Goal: Information Seeking & Learning: Check status

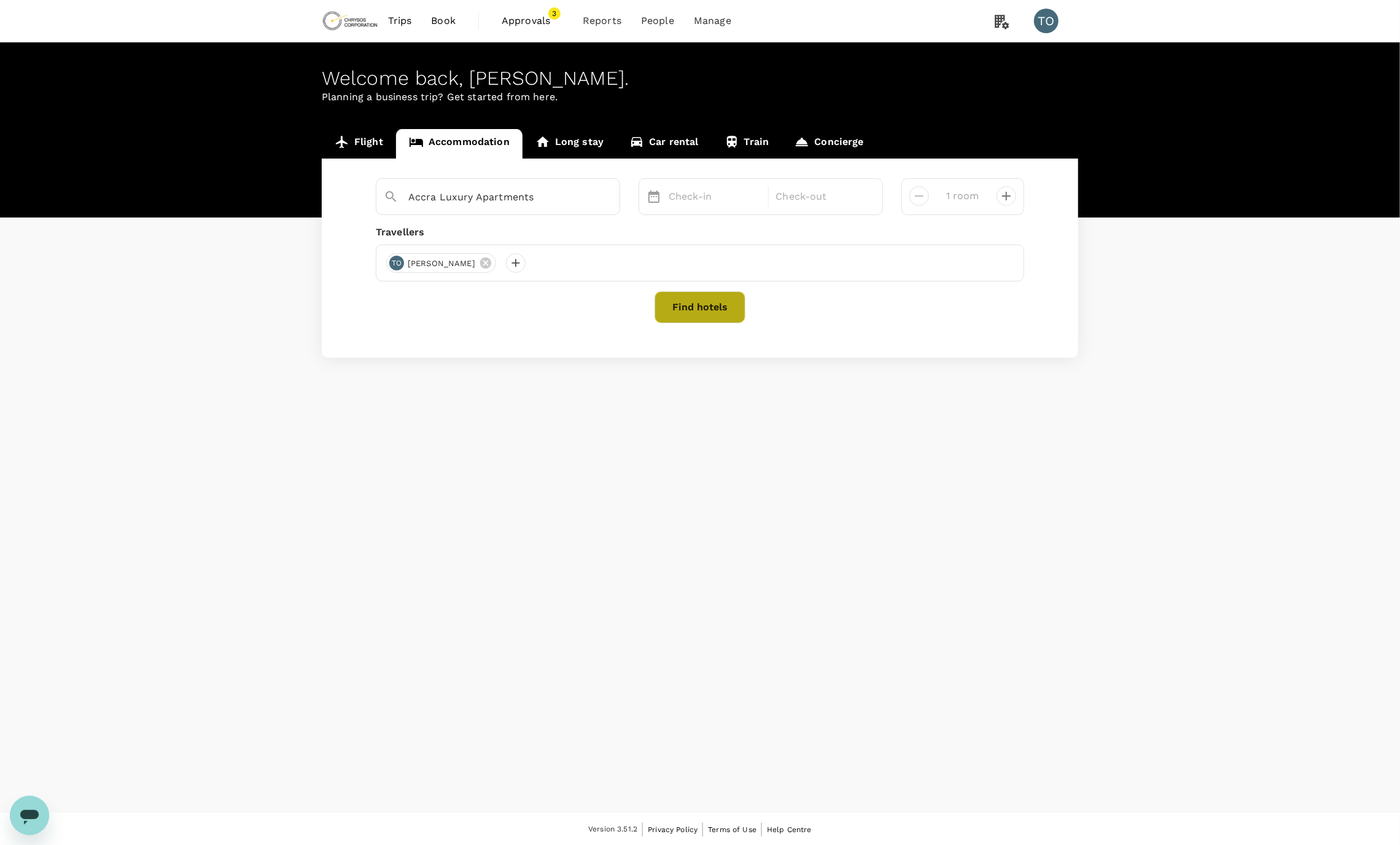
click at [687, 305] on button "Find hotels" at bounding box center [700, 307] width 91 height 32
click at [680, 189] on p "Check-in" at bounding box center [714, 197] width 92 height 15
click at [976, 330] on div "18" at bounding box center [975, 326] width 23 height 23
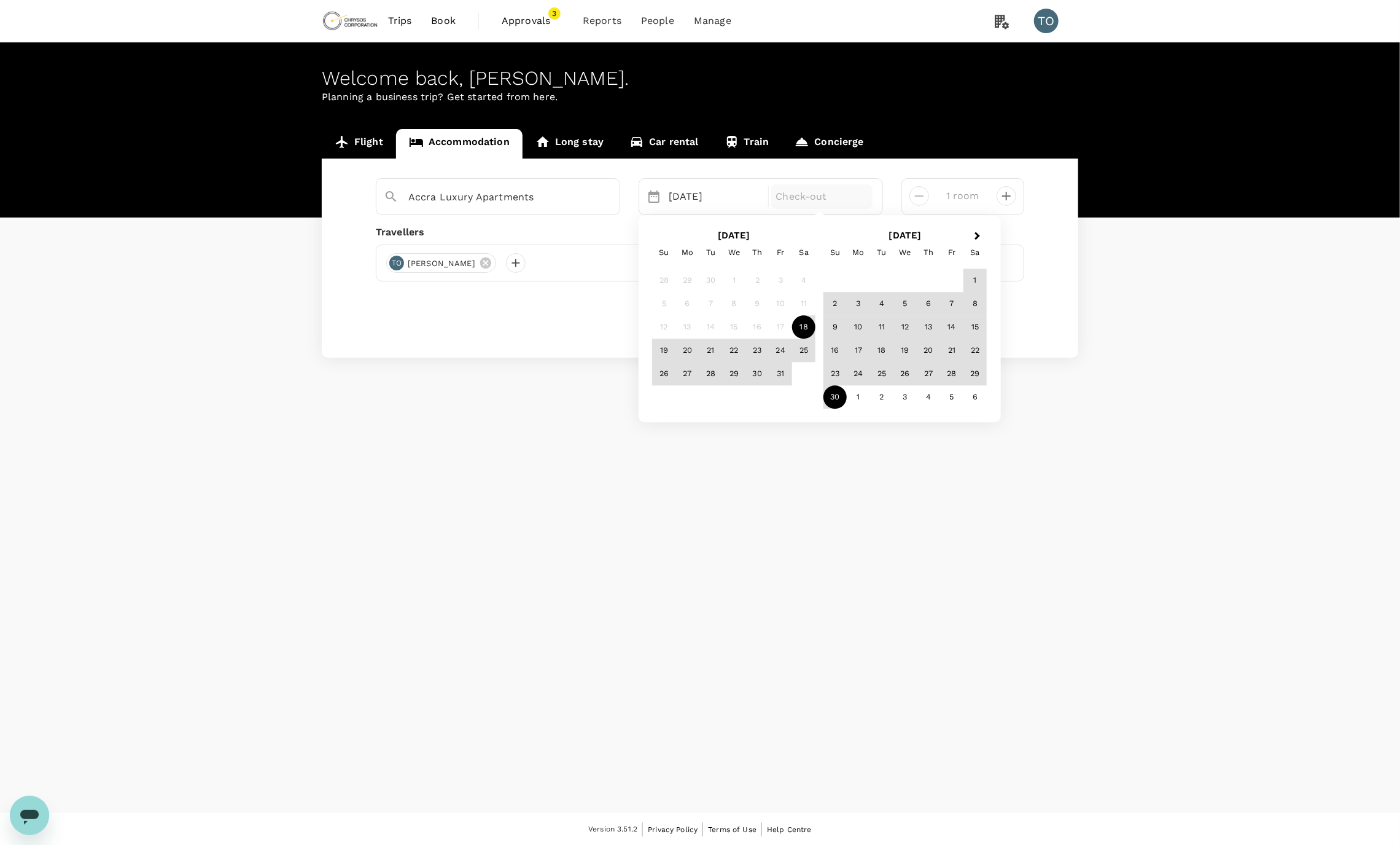
click at [837, 395] on div "30" at bounding box center [835, 397] width 23 height 23
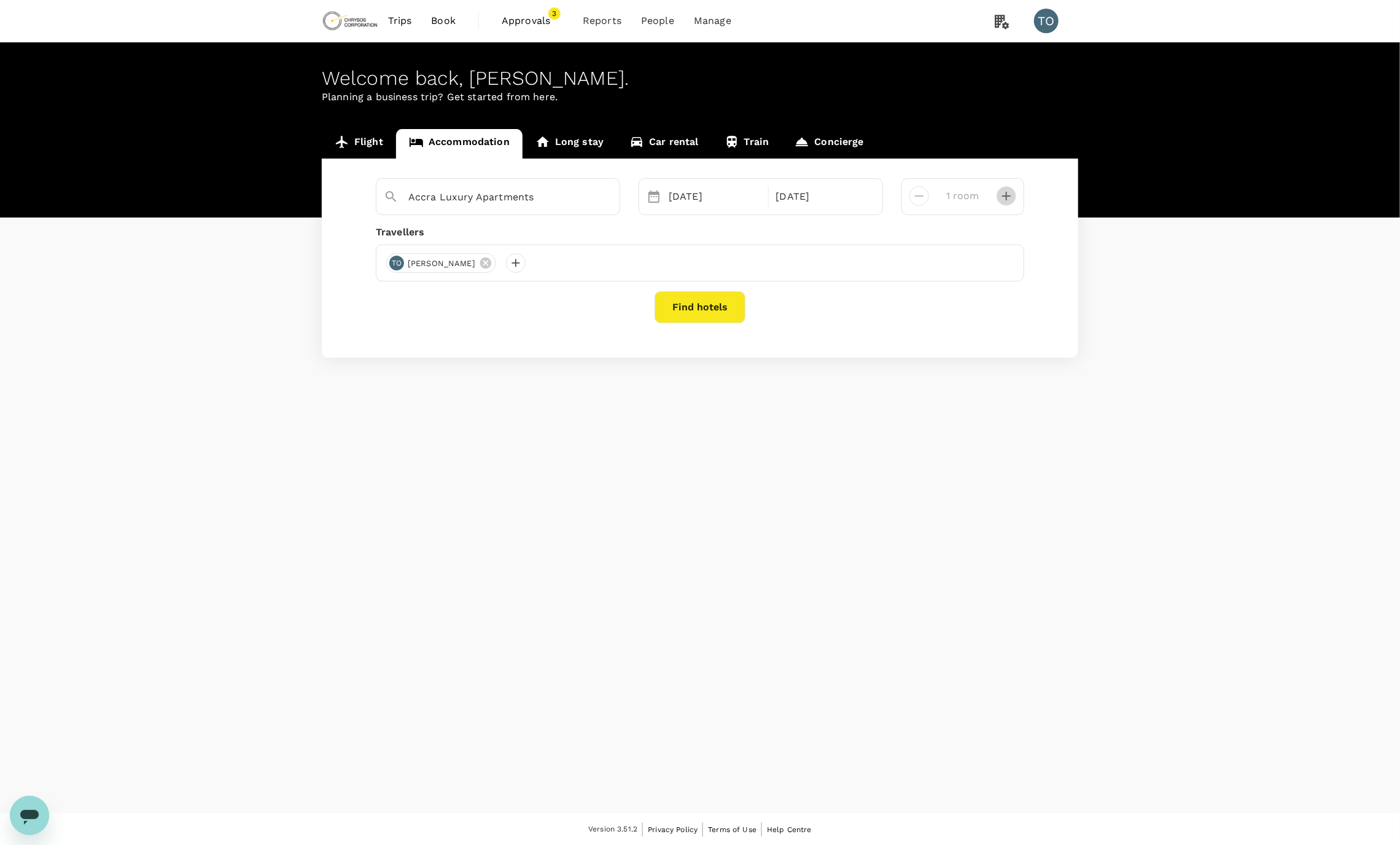
click at [1005, 197] on icon "decrease" at bounding box center [1006, 196] width 15 height 15
click at [919, 195] on icon "decrease" at bounding box center [919, 196] width 15 height 15
type input "1 room"
click at [704, 307] on button "Find hotels" at bounding box center [700, 307] width 91 height 32
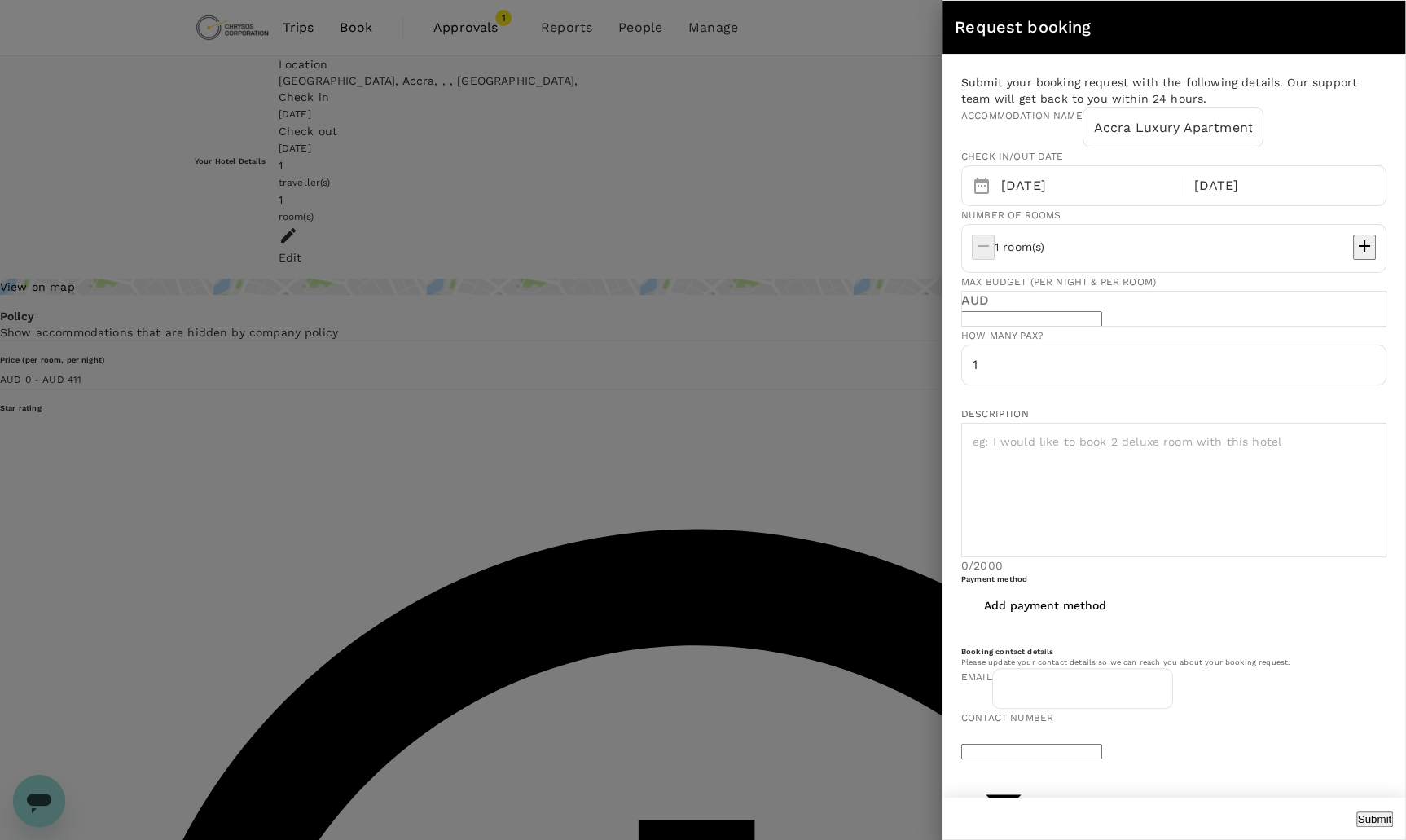
type input "225"
type input "0747712131"
type input "[EMAIL_ADDRESS][DOMAIN_NAME]"
click at [769, 217] on div at bounding box center [703, 420] width 1406 height 840
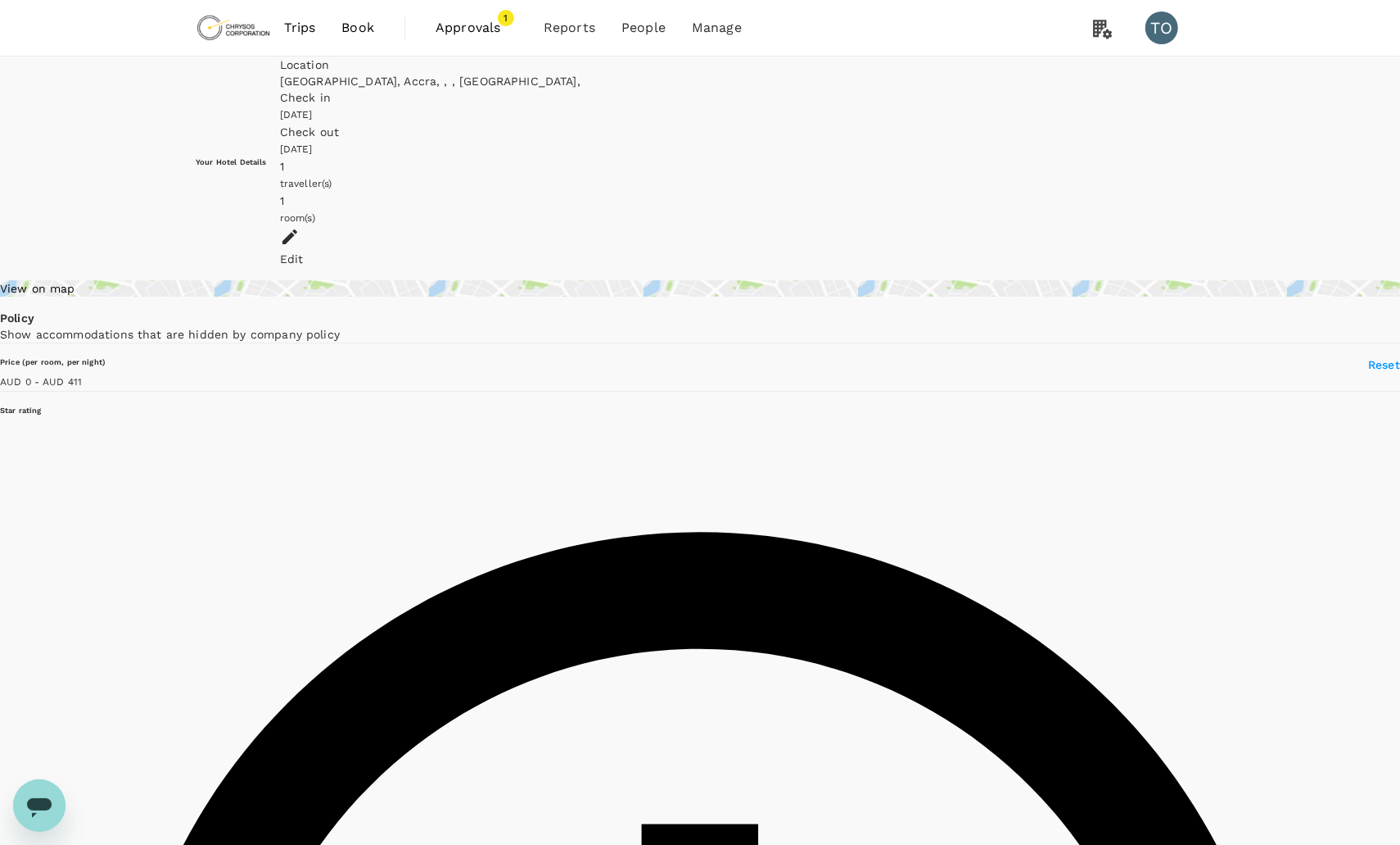
click at [354, 25] on span "Book" at bounding box center [358, 27] width 33 height 19
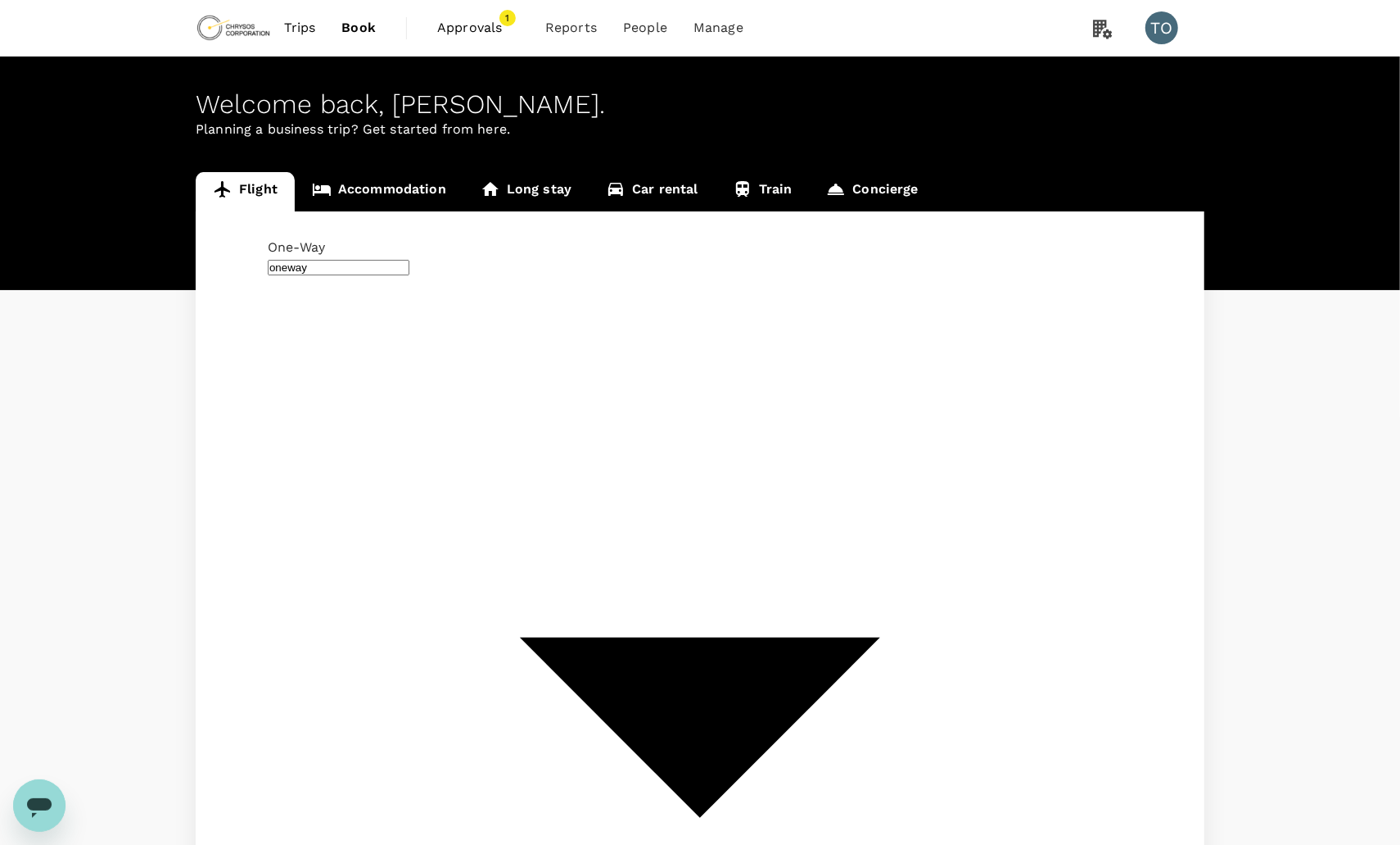
type input "[GEOGRAPHIC_DATA], [GEOGRAPHIC_DATA] (any)"
click at [377, 194] on link "Accommodation" at bounding box center [379, 192] width 169 height 40
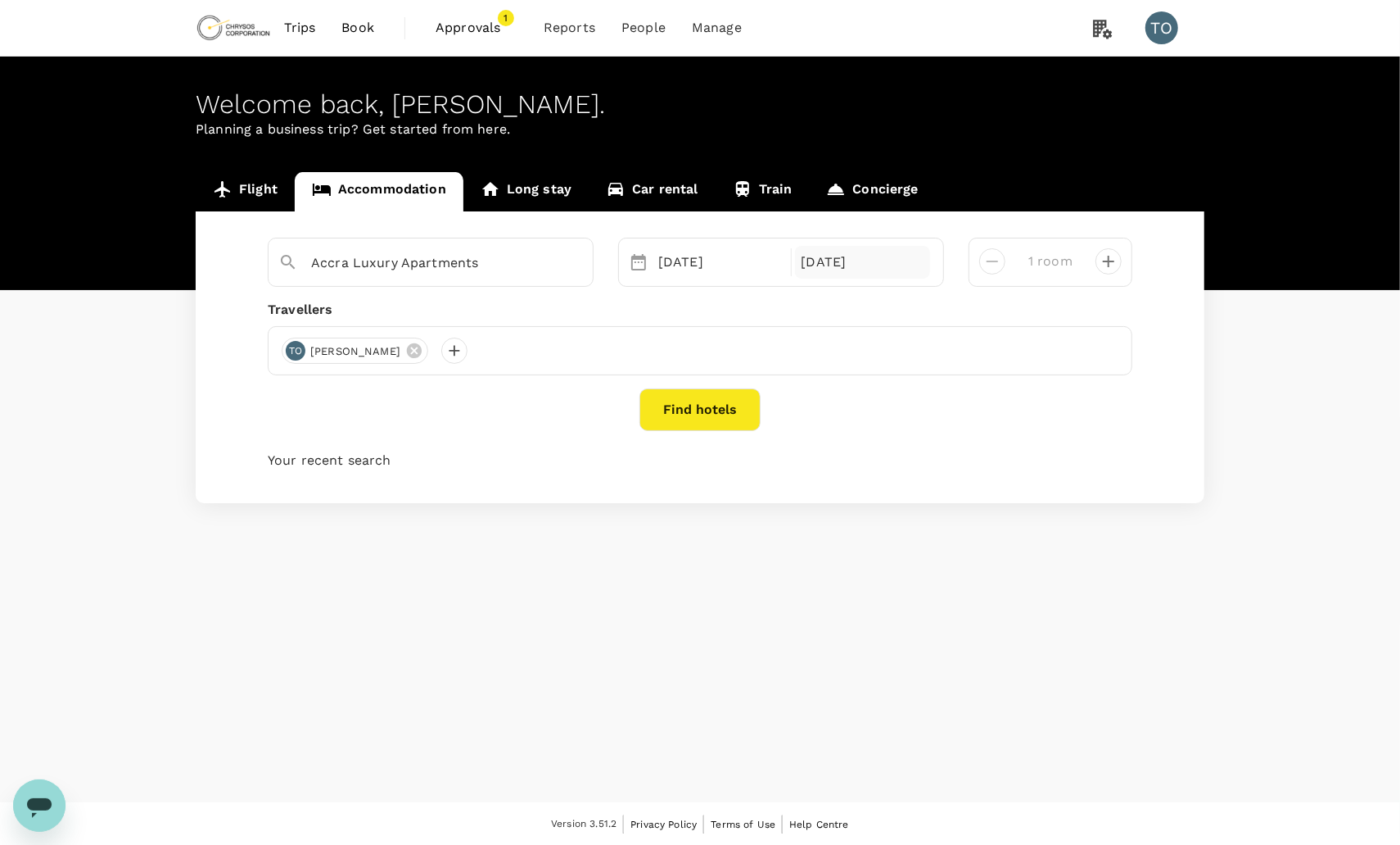
click at [856, 267] on div "[DATE]" at bounding box center [863, 261] width 136 height 33
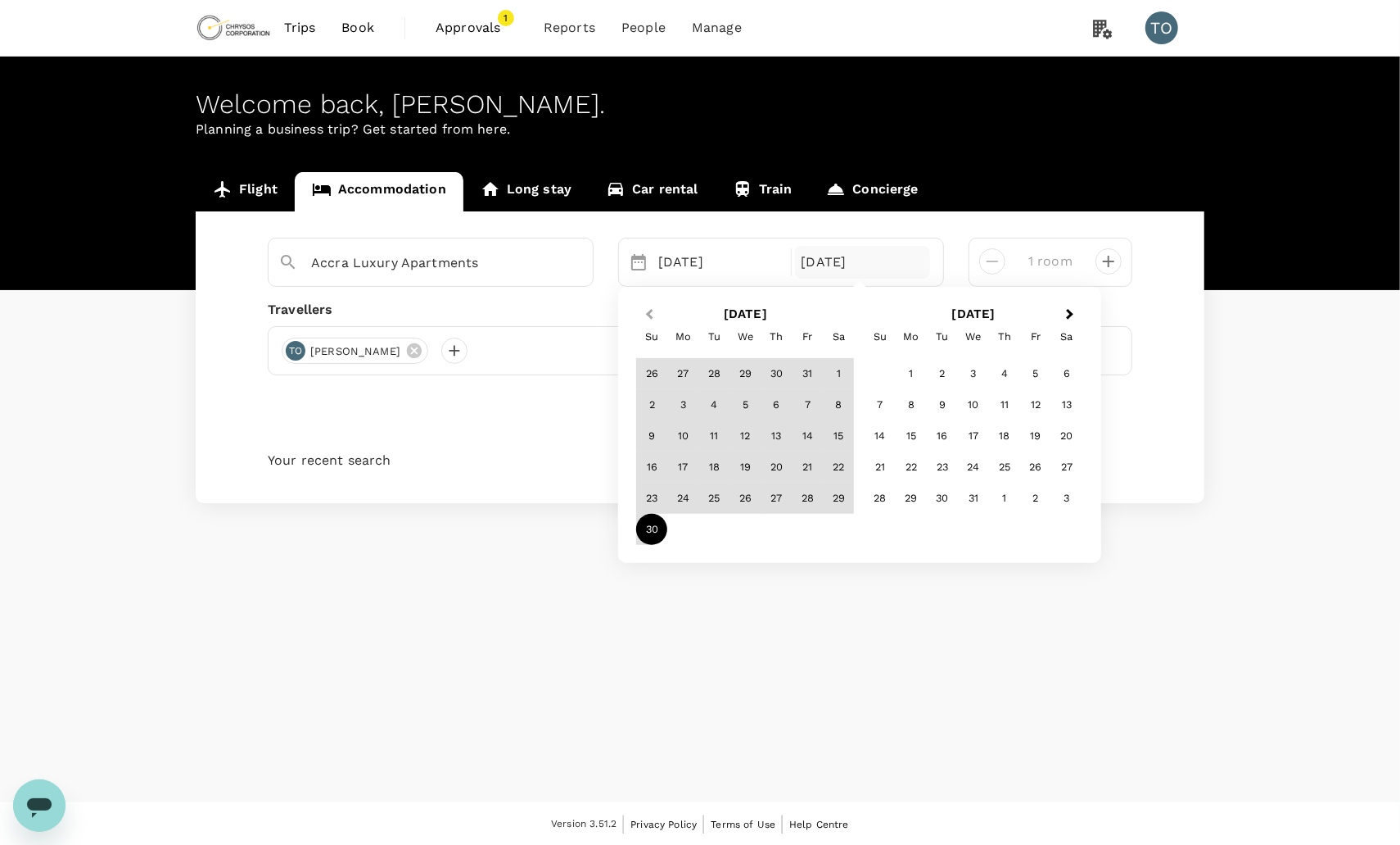
click at [644, 310] on button "Previous Month" at bounding box center [648, 315] width 26 height 26
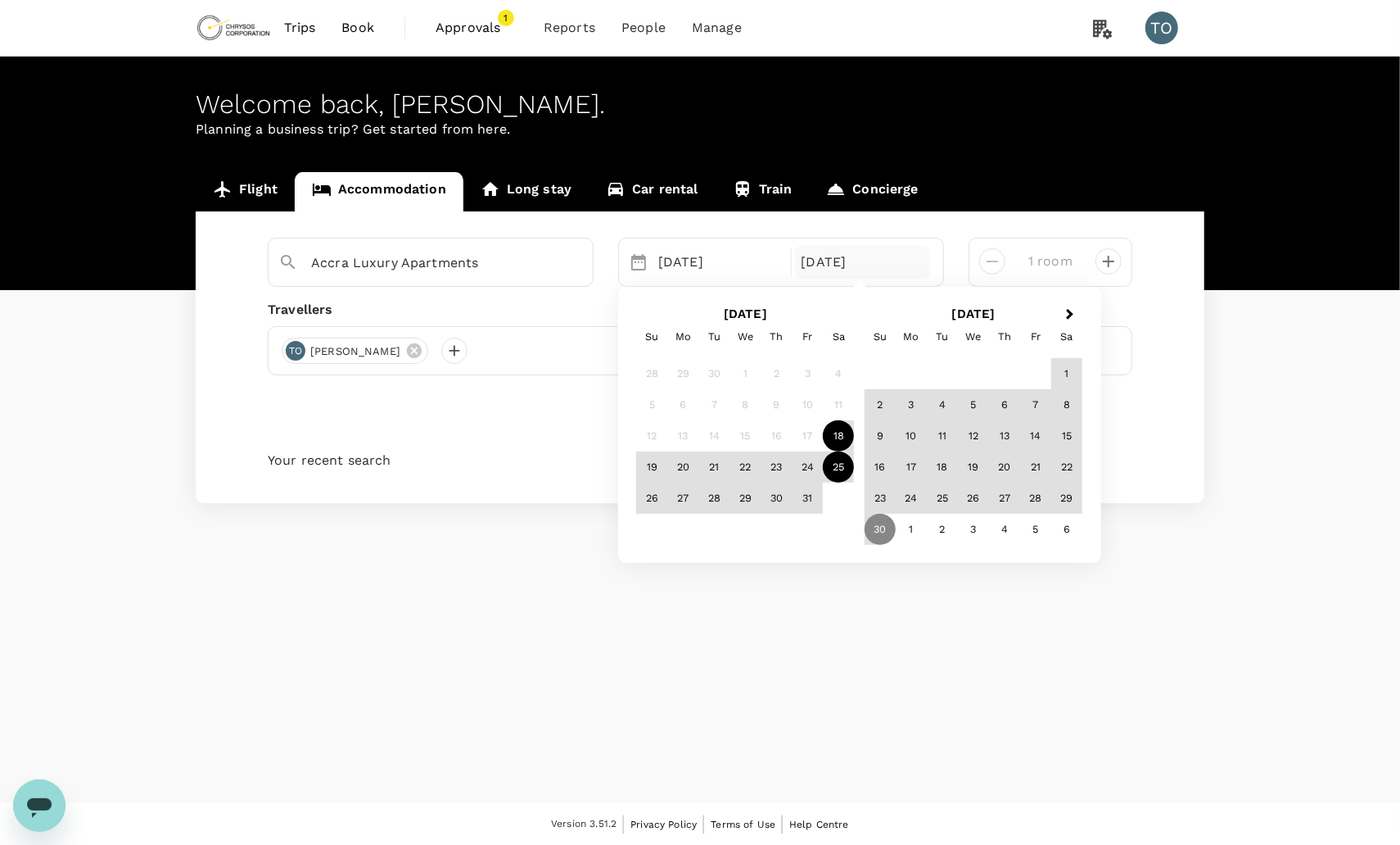
click at [839, 471] on div "25" at bounding box center [838, 466] width 31 height 31
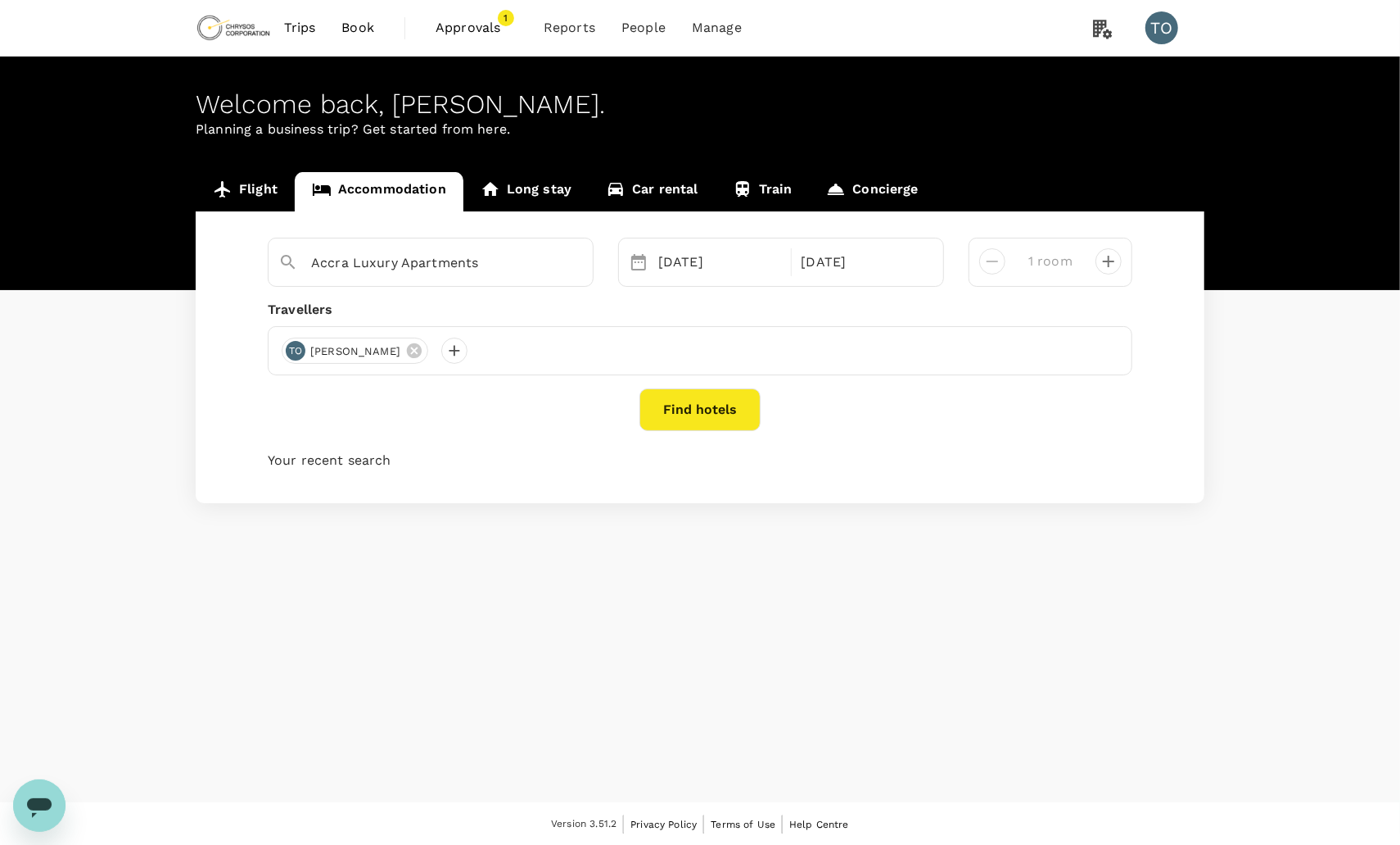
click at [690, 411] on button "Find hotels" at bounding box center [700, 410] width 121 height 42
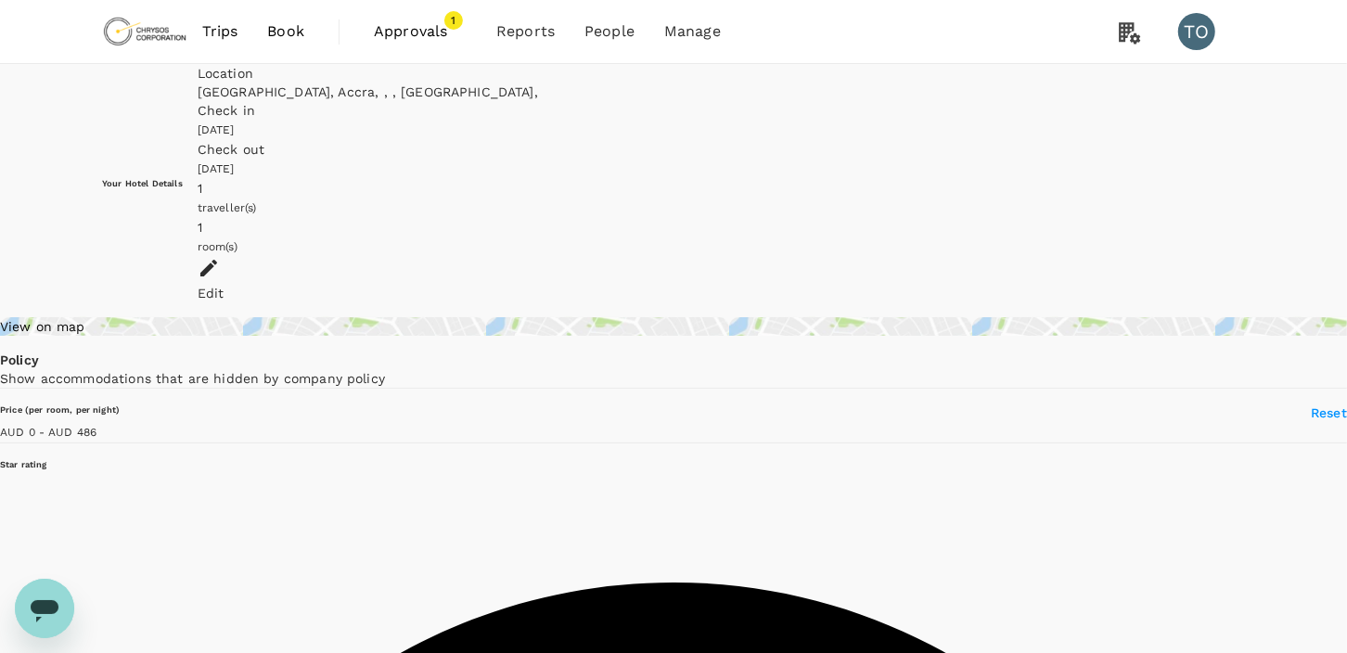
type input "486"
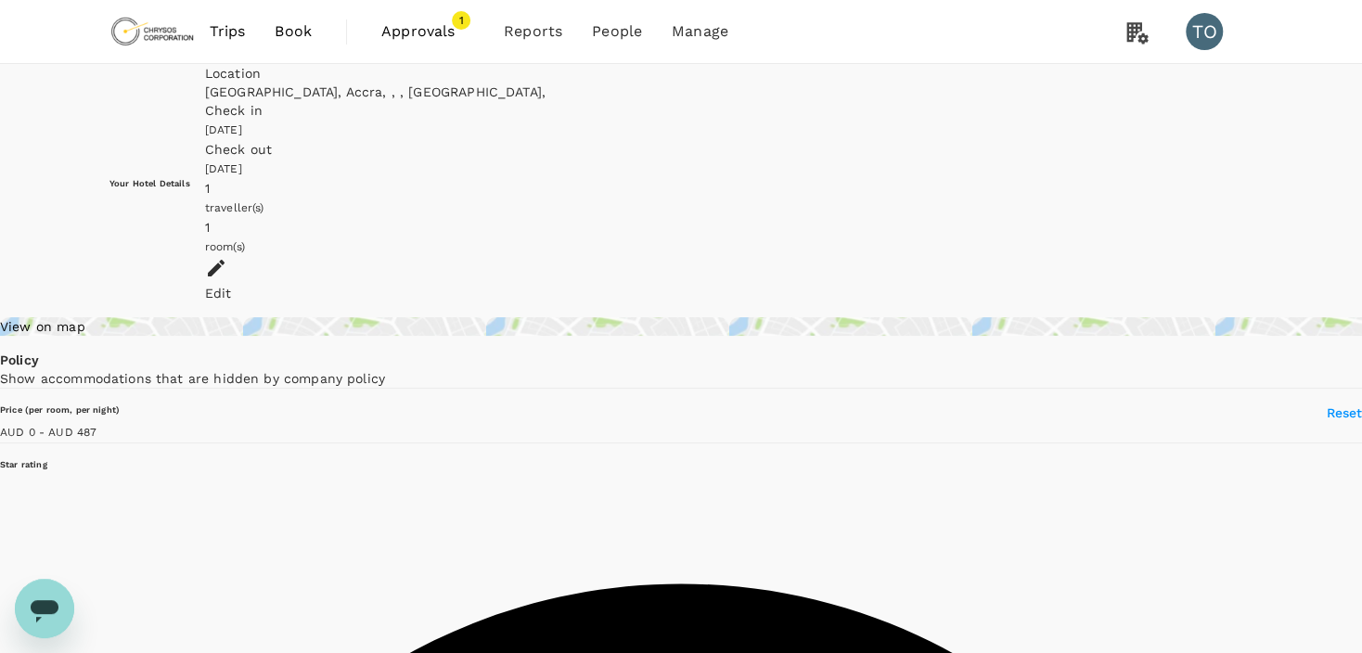
type input "486"
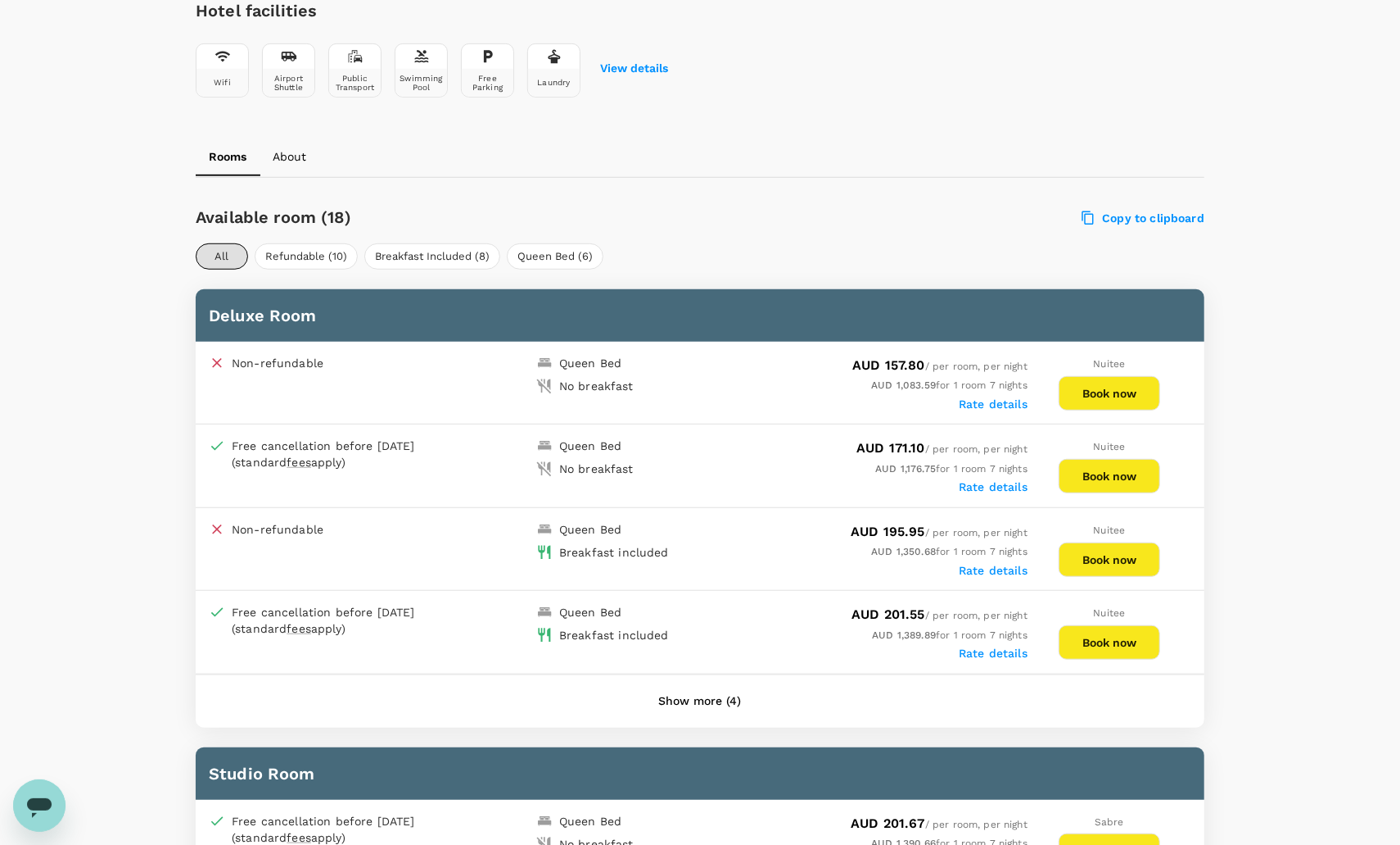
scroll to position [635, 0]
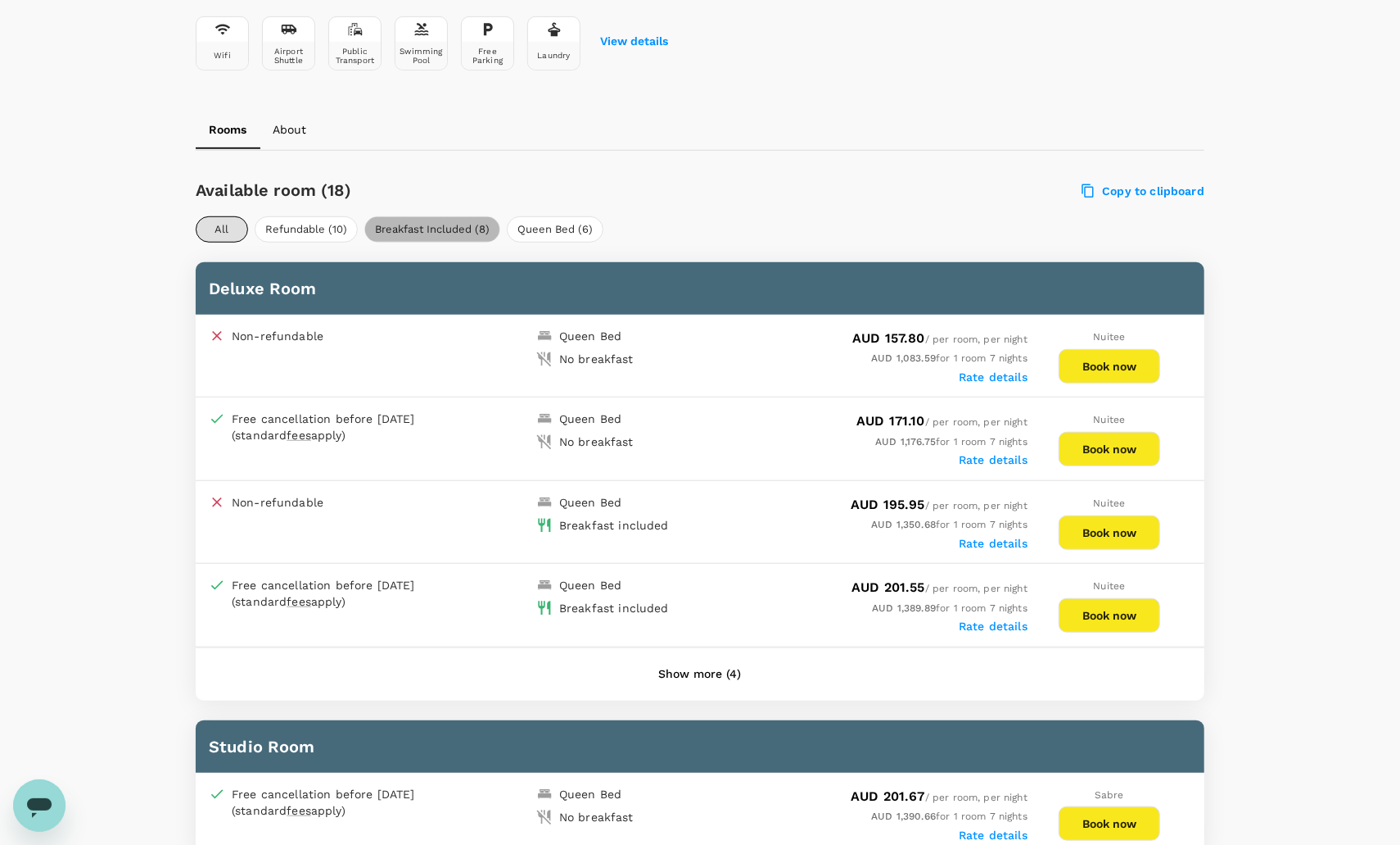
click at [452, 218] on button "Breakfast Included (8)" at bounding box center [433, 230] width 136 height 26
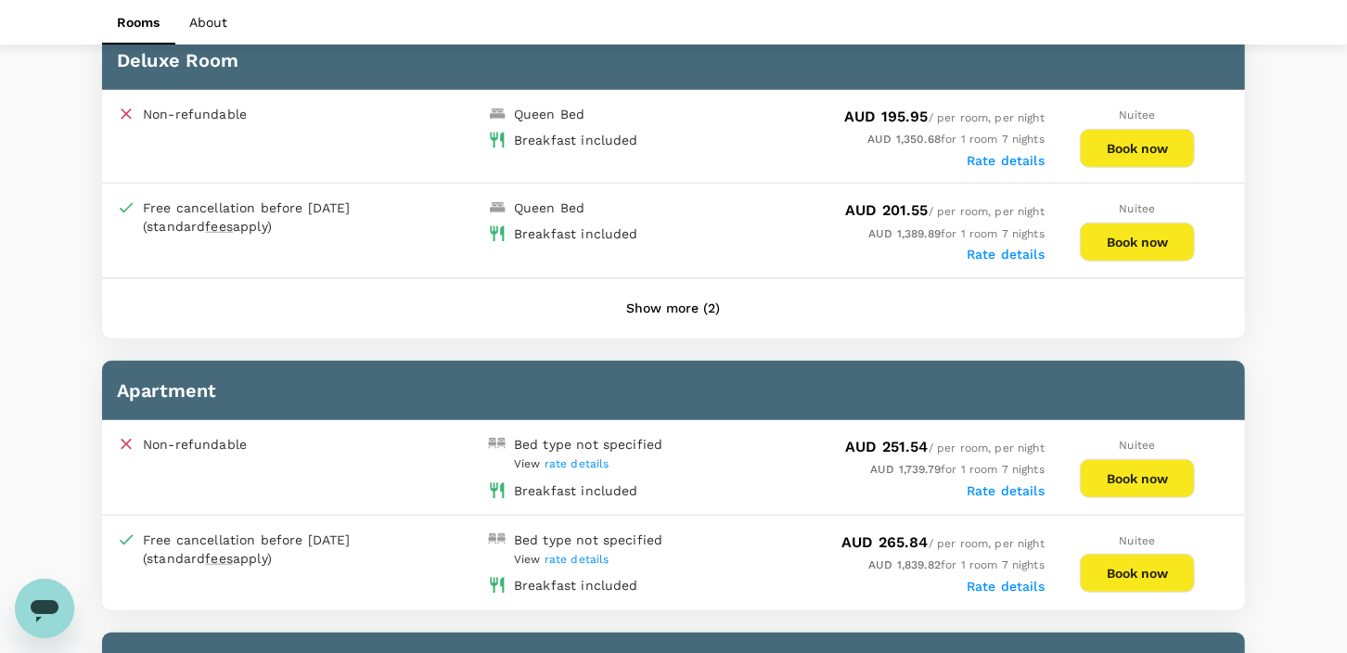
scroll to position [997, 0]
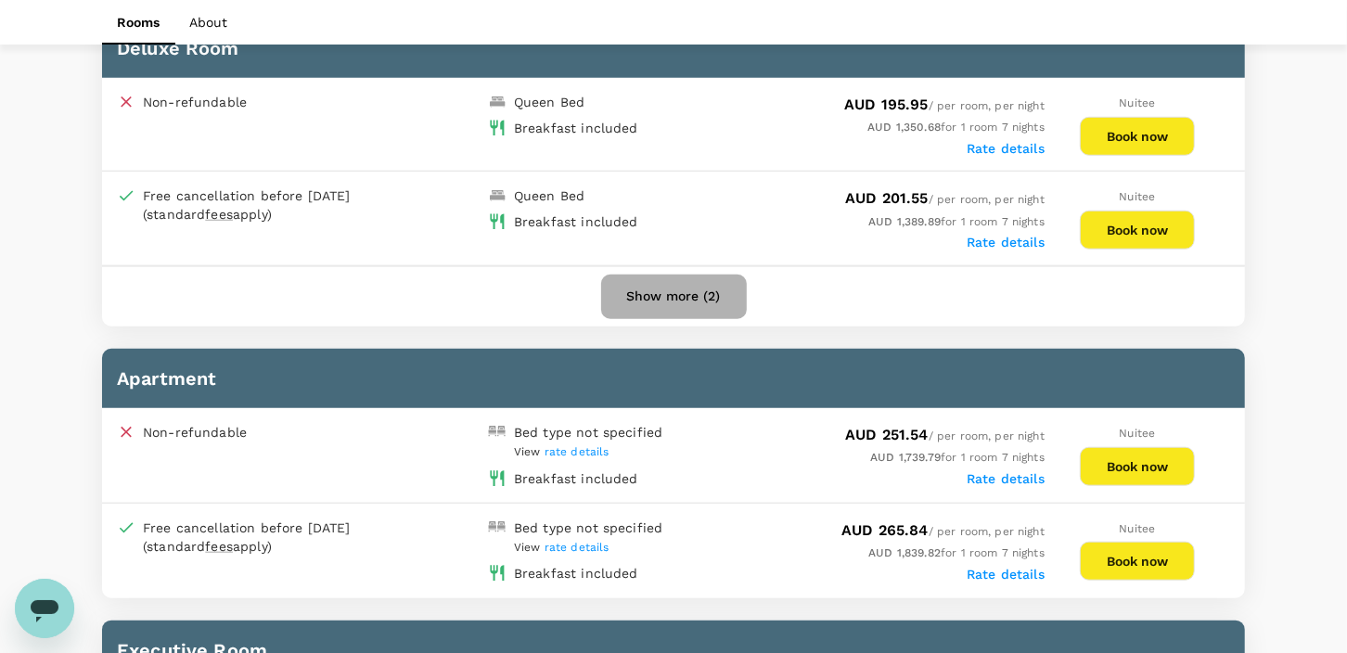
click at [687, 284] on button "Show more (2)" at bounding box center [674, 297] width 146 height 45
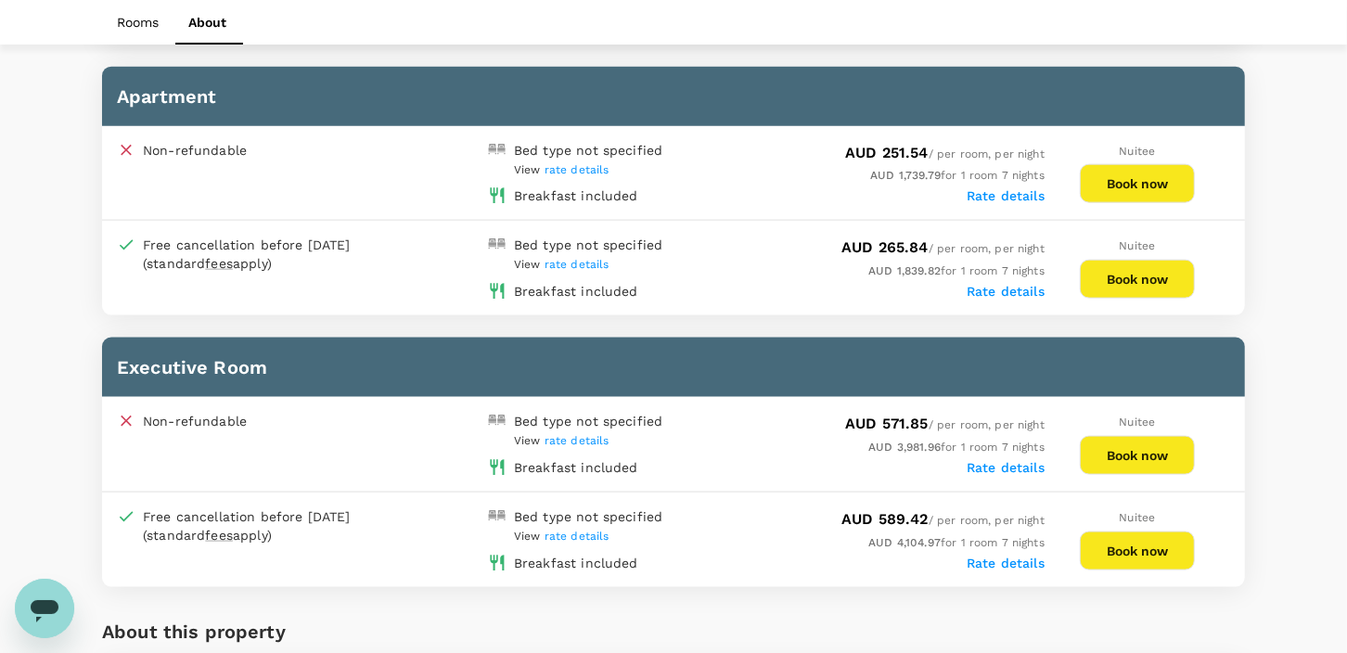
scroll to position [1369, 0]
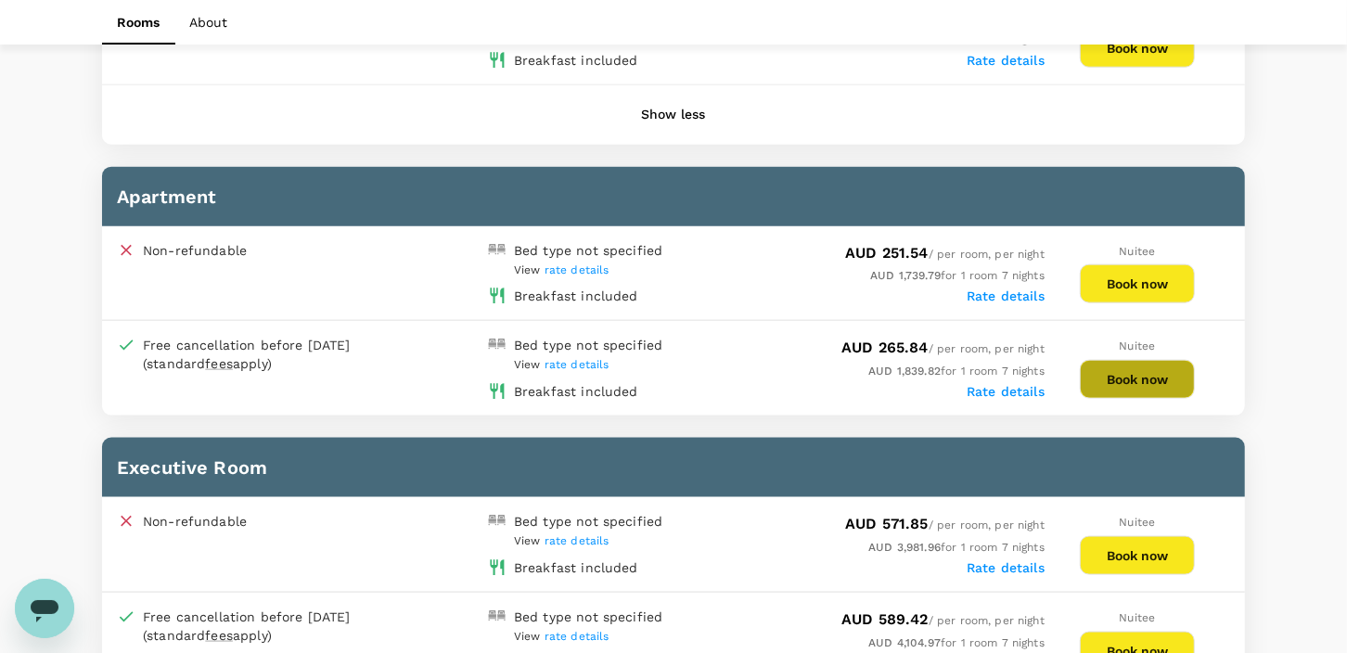
click at [1132, 366] on button "Book now" at bounding box center [1137, 379] width 115 height 39
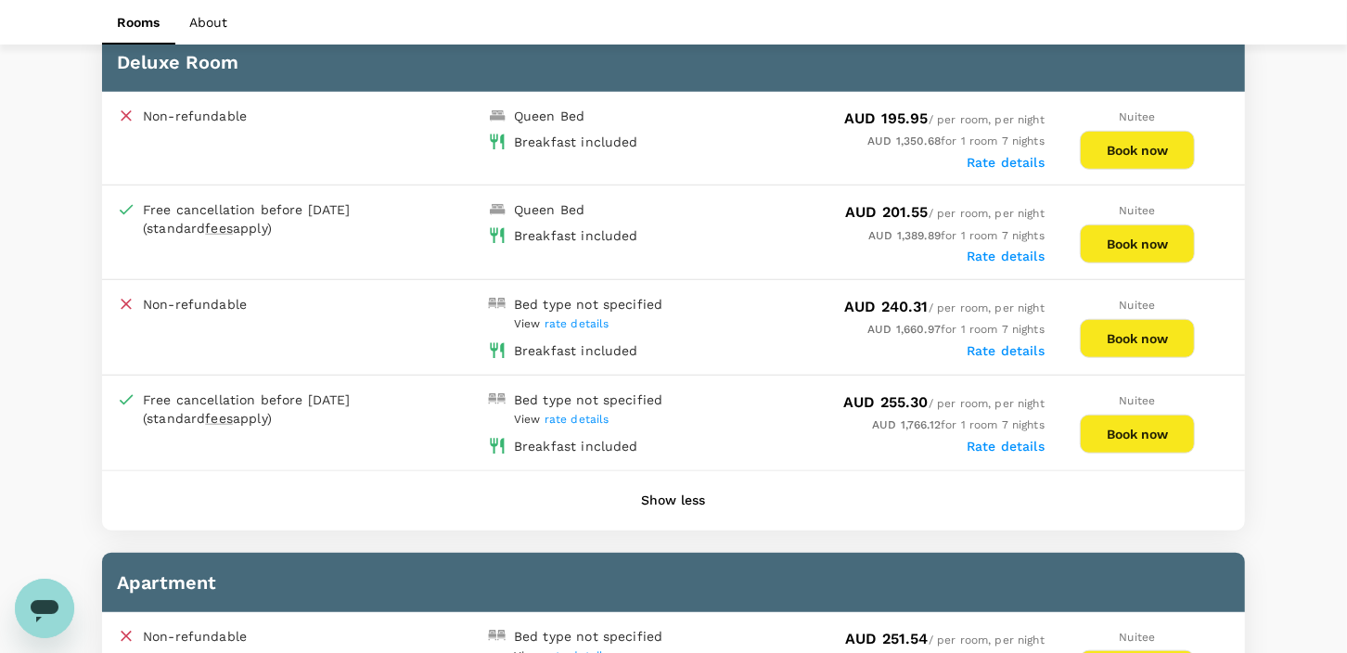
scroll to position [906, 0]
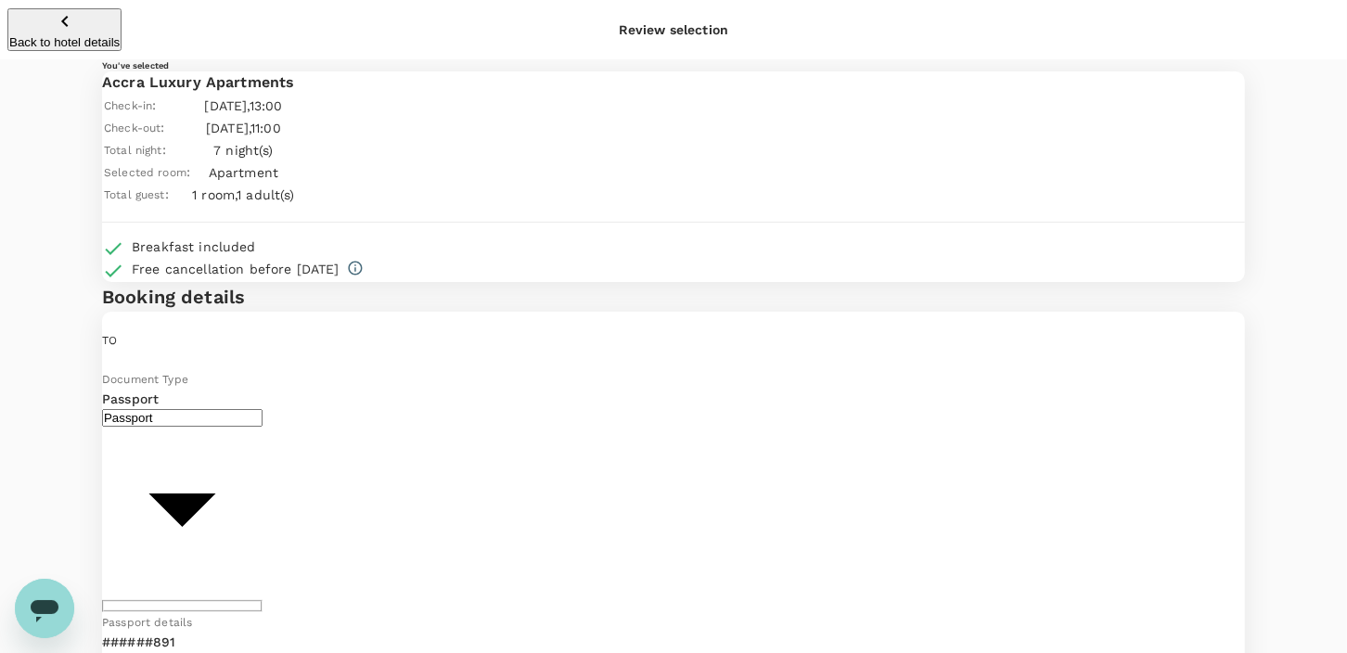
click at [54, 17] on icon "button" at bounding box center [65, 21] width 22 height 22
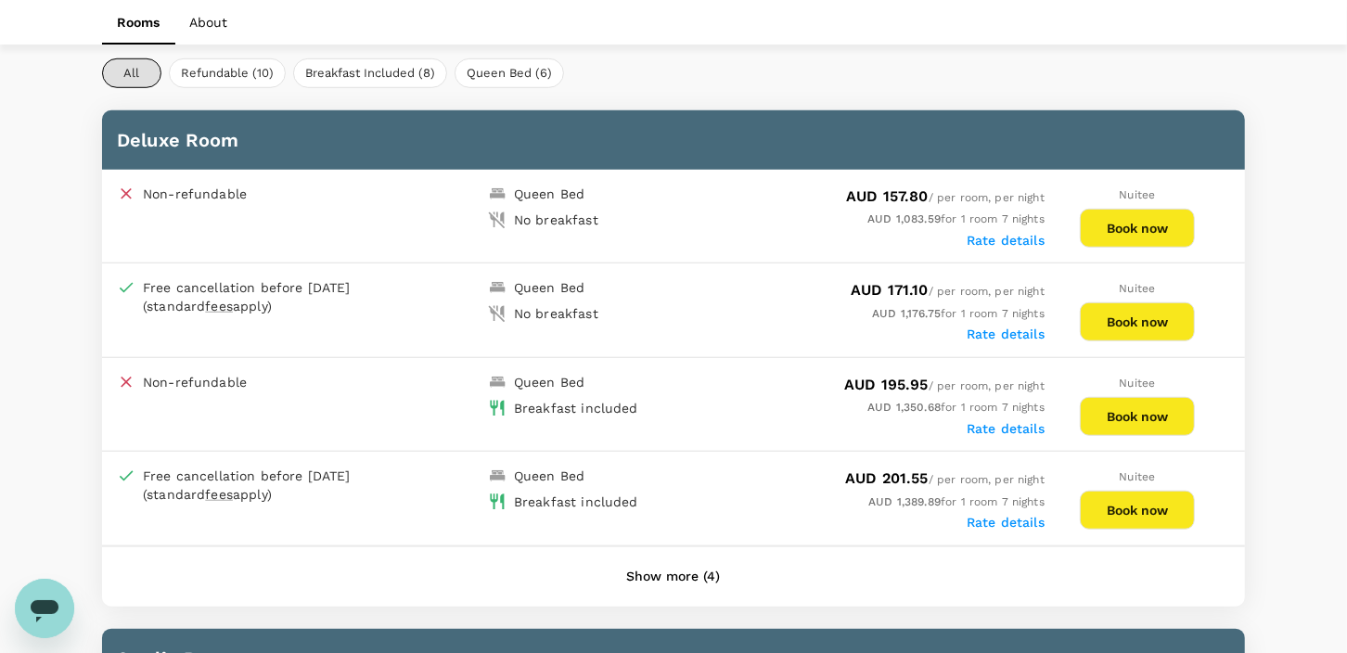
scroll to position [898, 0]
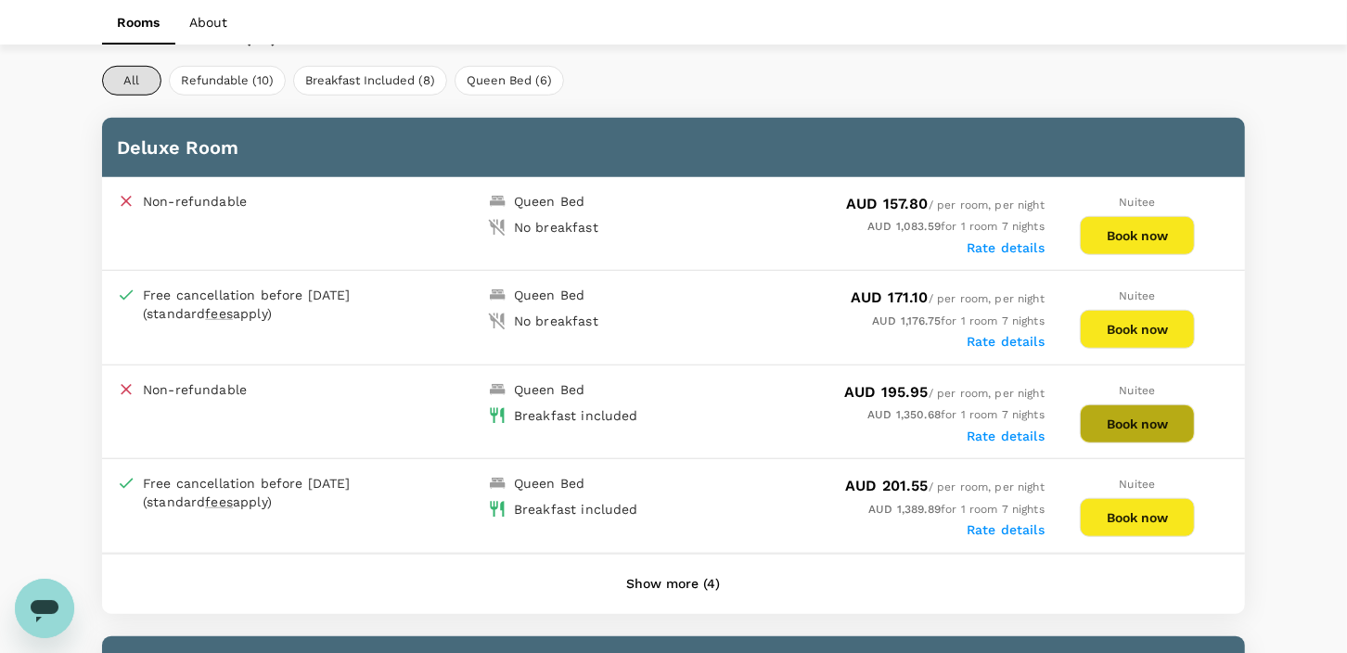
click at [1130, 416] on button "Book now" at bounding box center [1137, 424] width 115 height 39
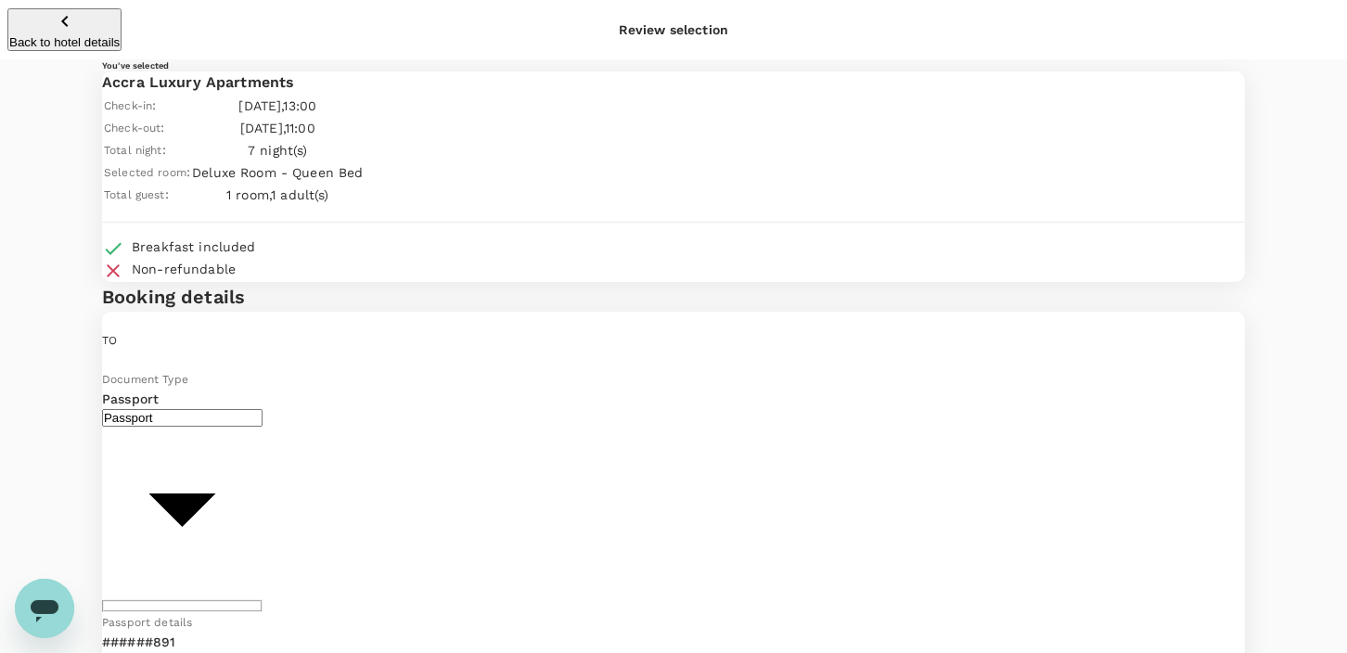
click at [54, 17] on icon "button" at bounding box center [65, 21] width 22 height 22
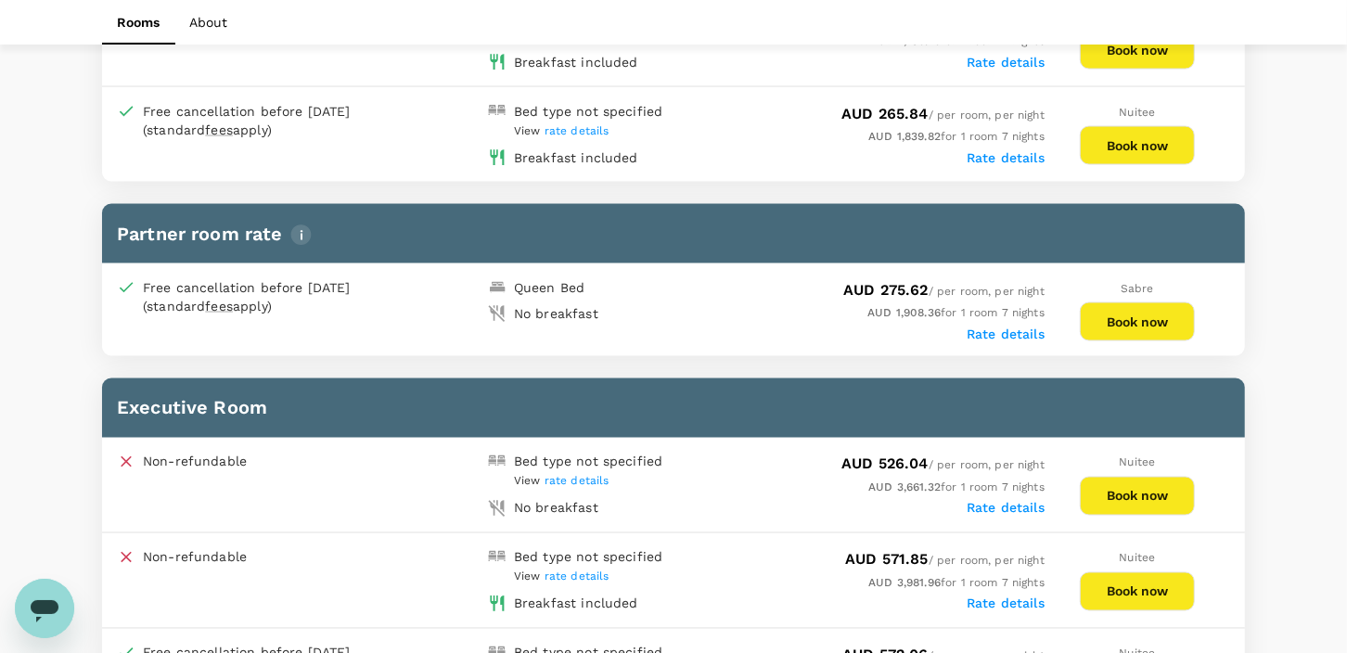
scroll to position [2003, 0]
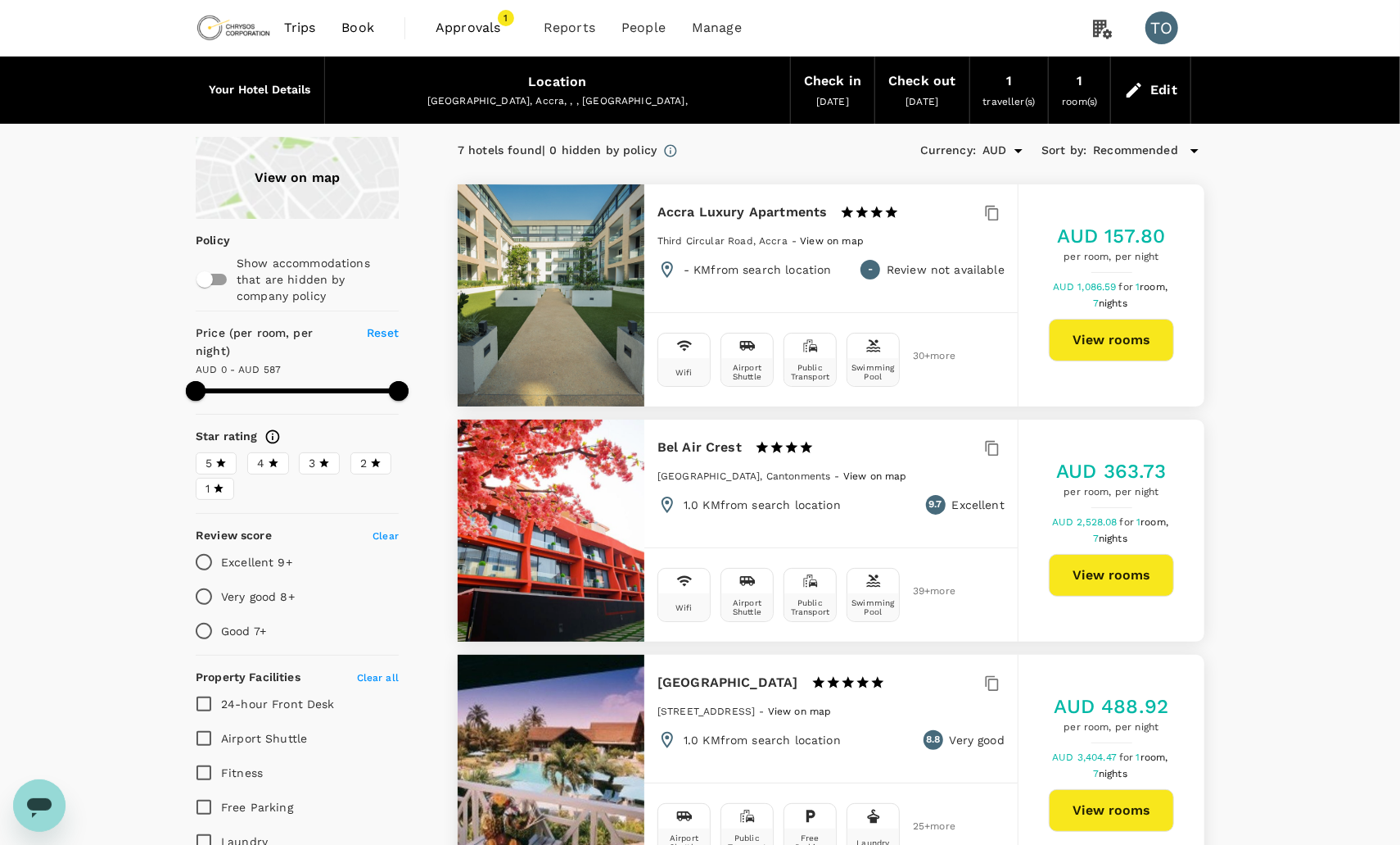
click at [463, 26] on span "Approvals" at bounding box center [477, 27] width 82 height 19
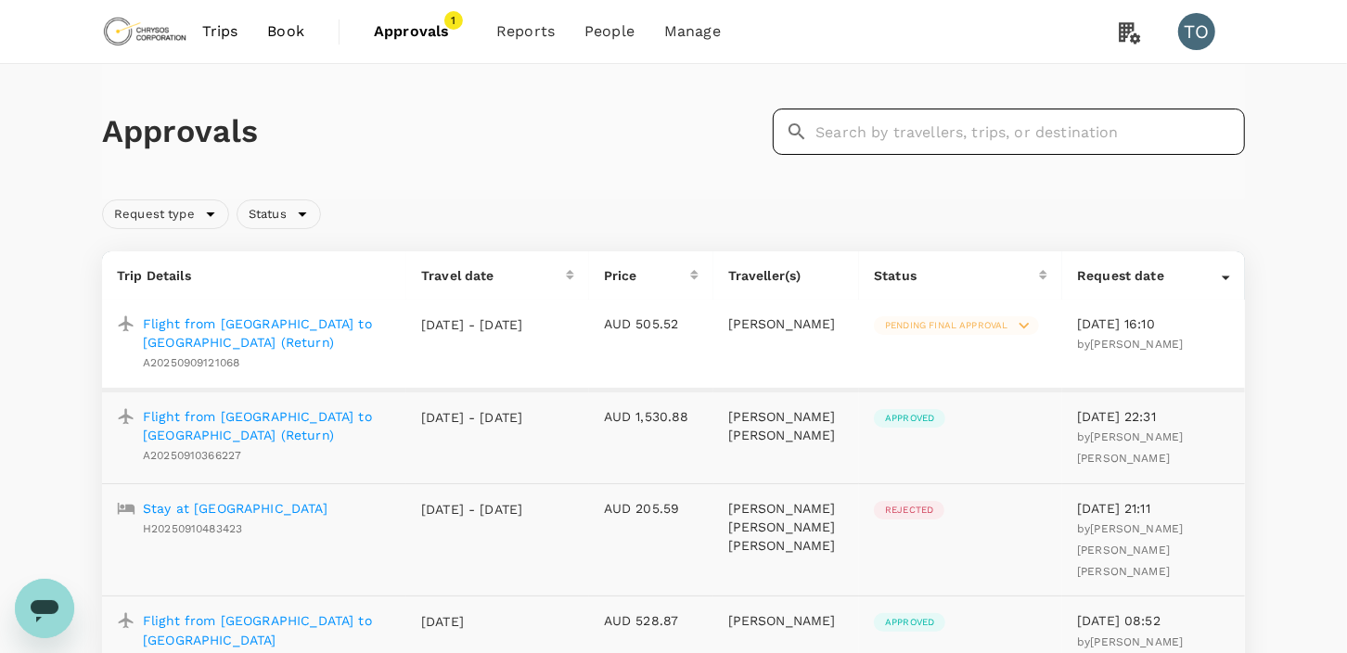
click at [959, 135] on input "text" at bounding box center [1031, 132] width 430 height 46
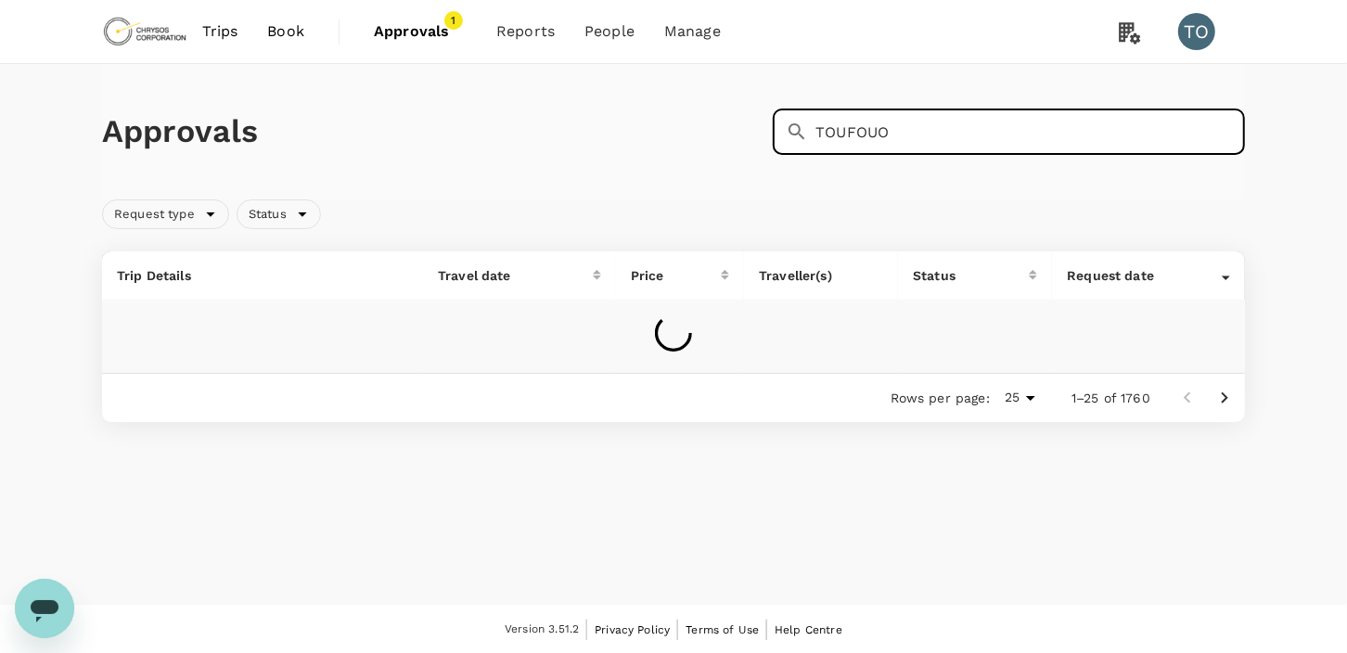
type input "TOUFOUO"
click at [220, 34] on span "Trips" at bounding box center [220, 31] width 36 height 22
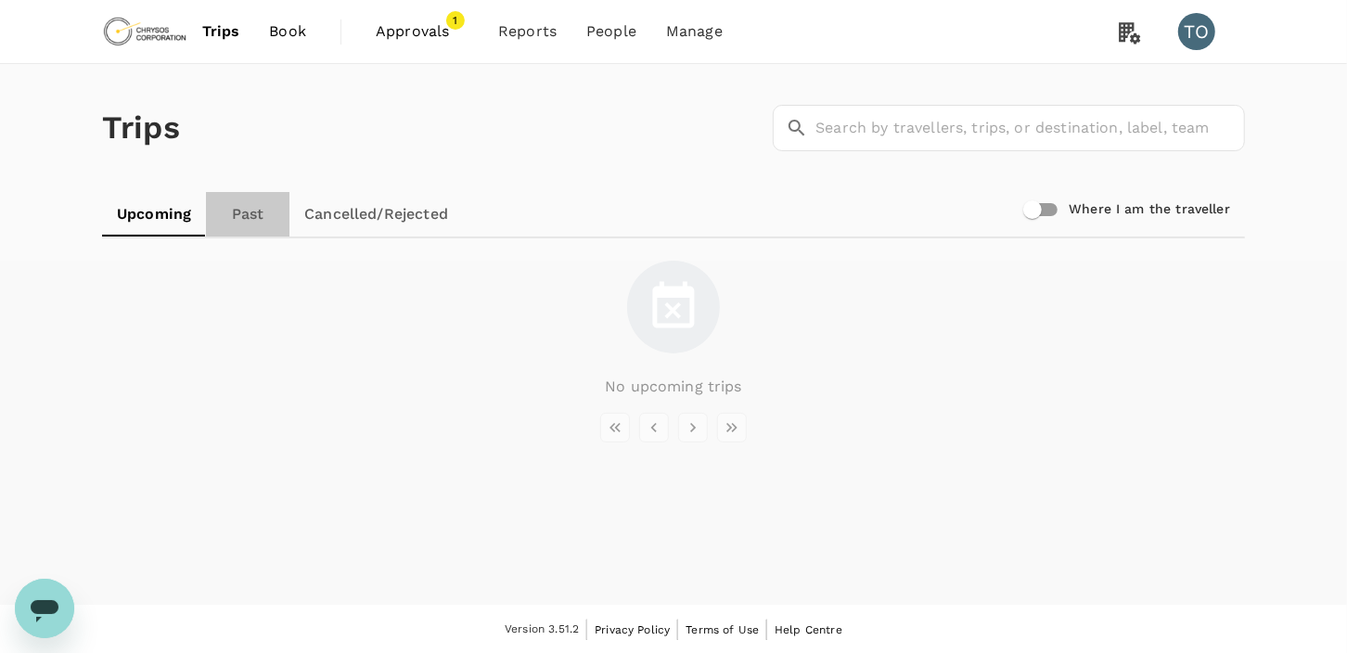
click at [257, 207] on link "Past" at bounding box center [247, 214] width 83 height 45
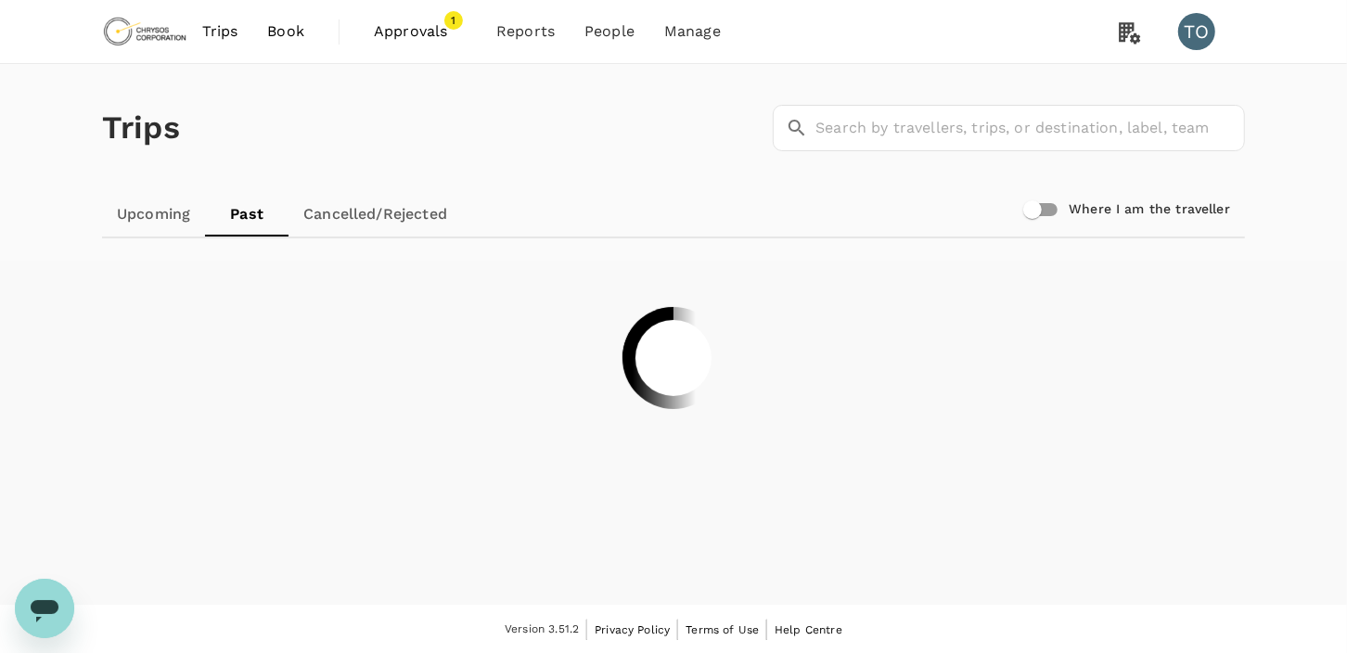
click at [1050, 205] on input "Where I am the traveller" at bounding box center [1033, 209] width 106 height 35
checkbox input "true"
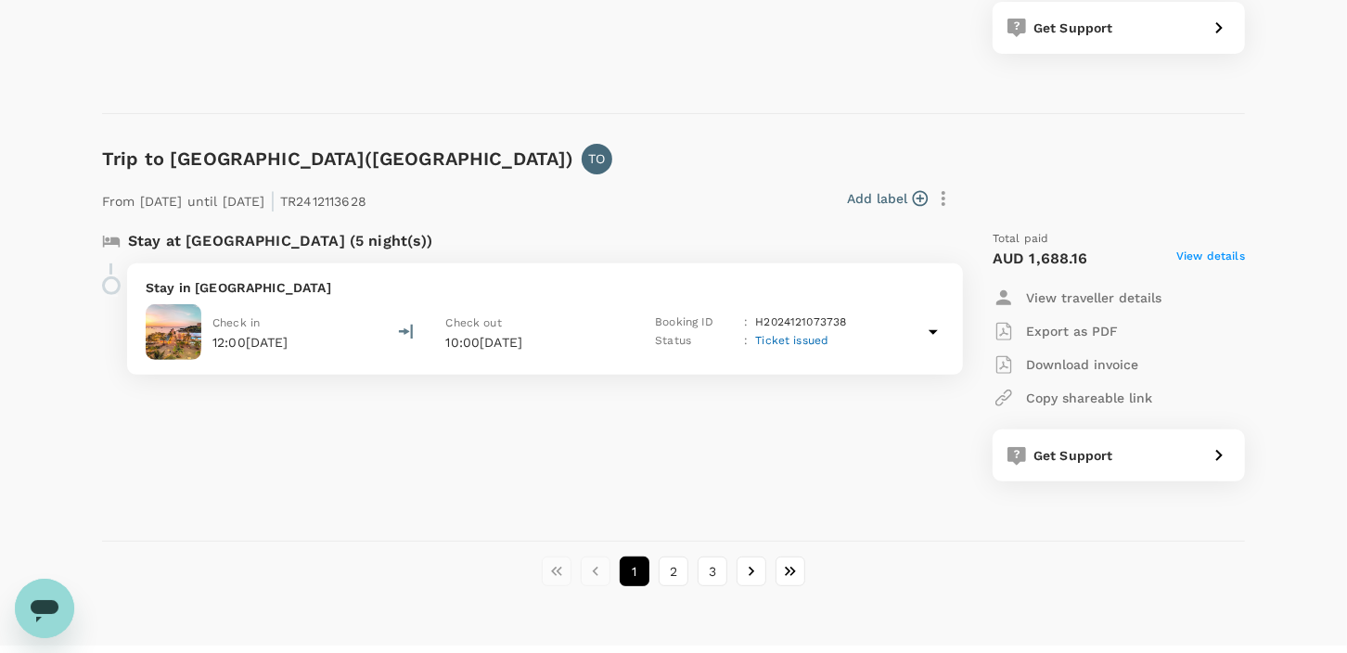
scroll to position [5047, 0]
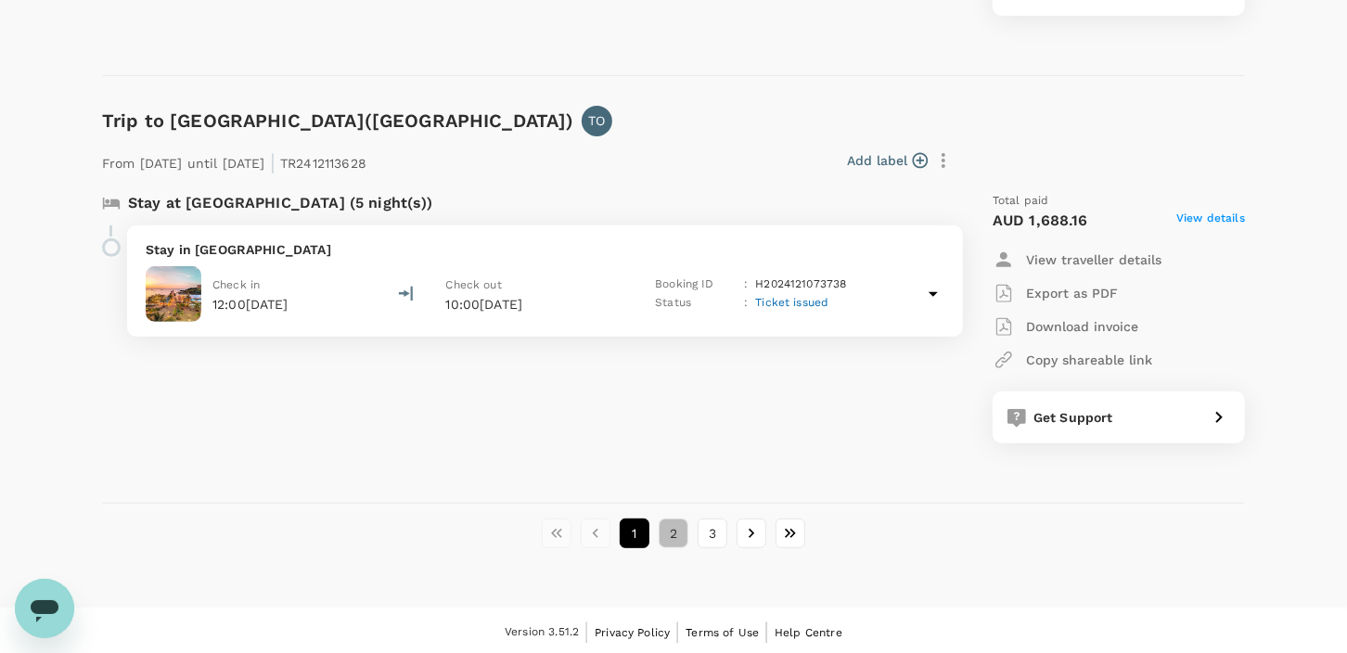
click at [672, 528] on button "2" at bounding box center [674, 534] width 30 height 30
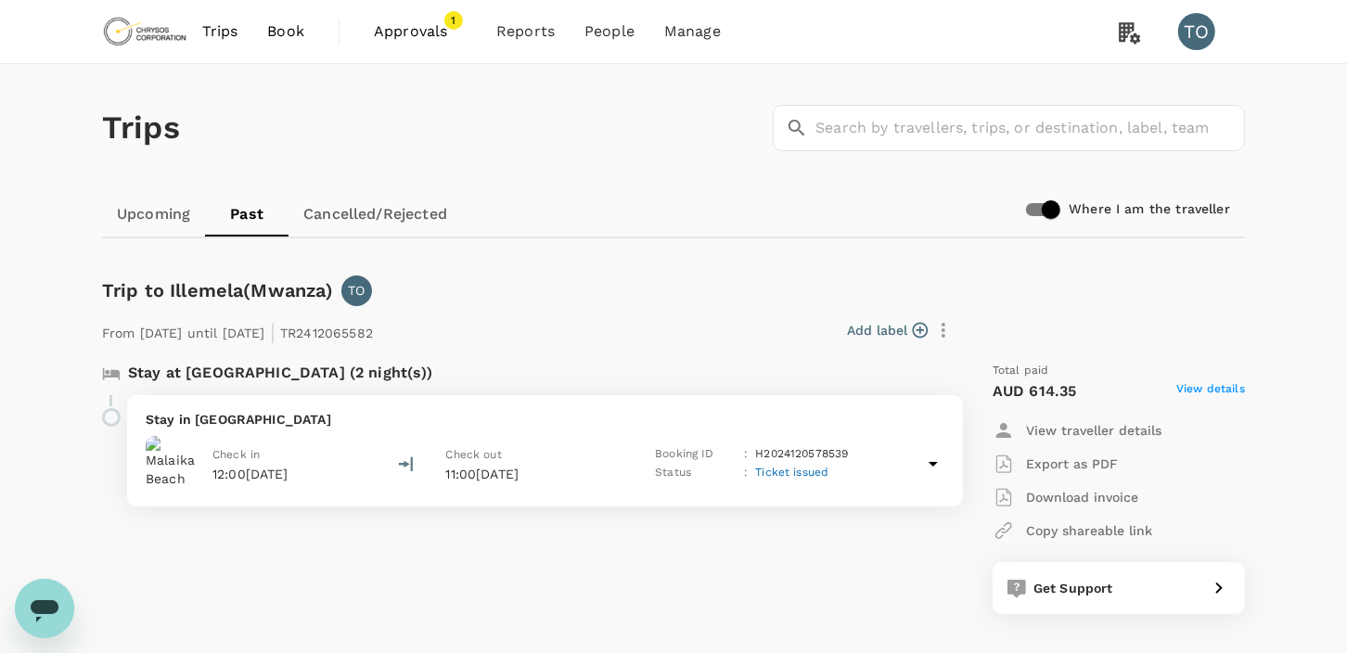
scroll to position [4612, 0]
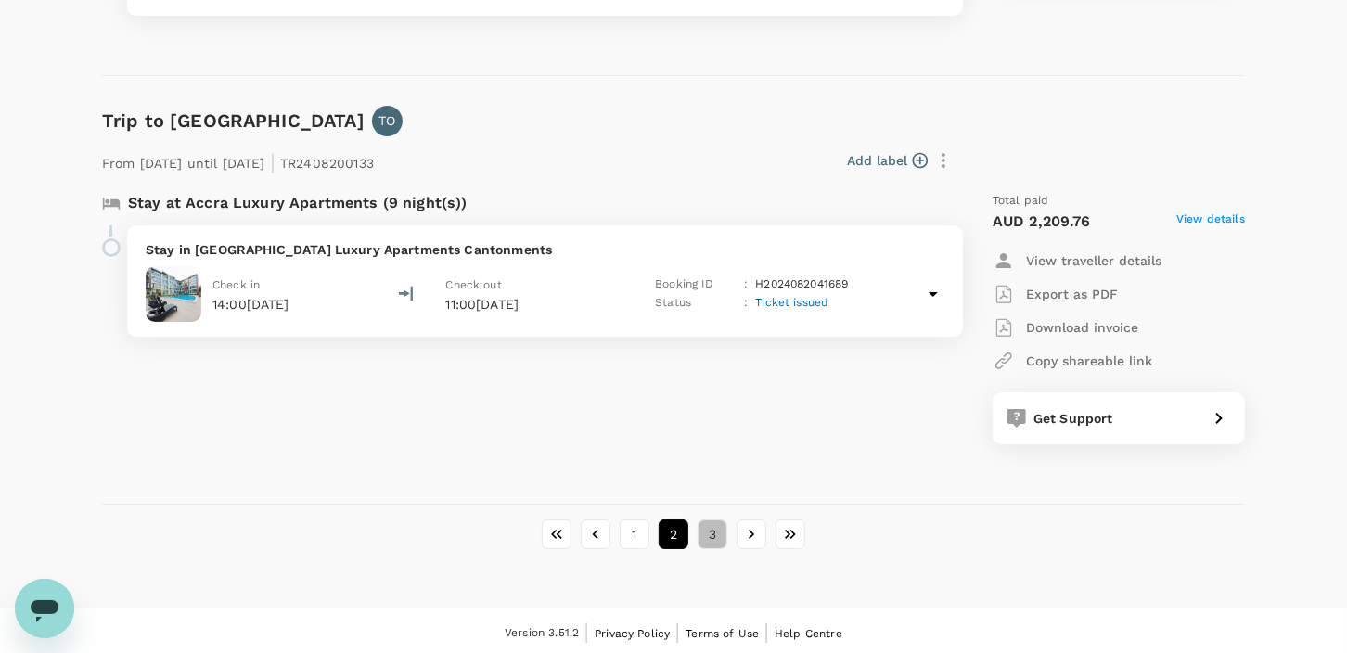
click at [714, 530] on button "3" at bounding box center [713, 535] width 30 height 30
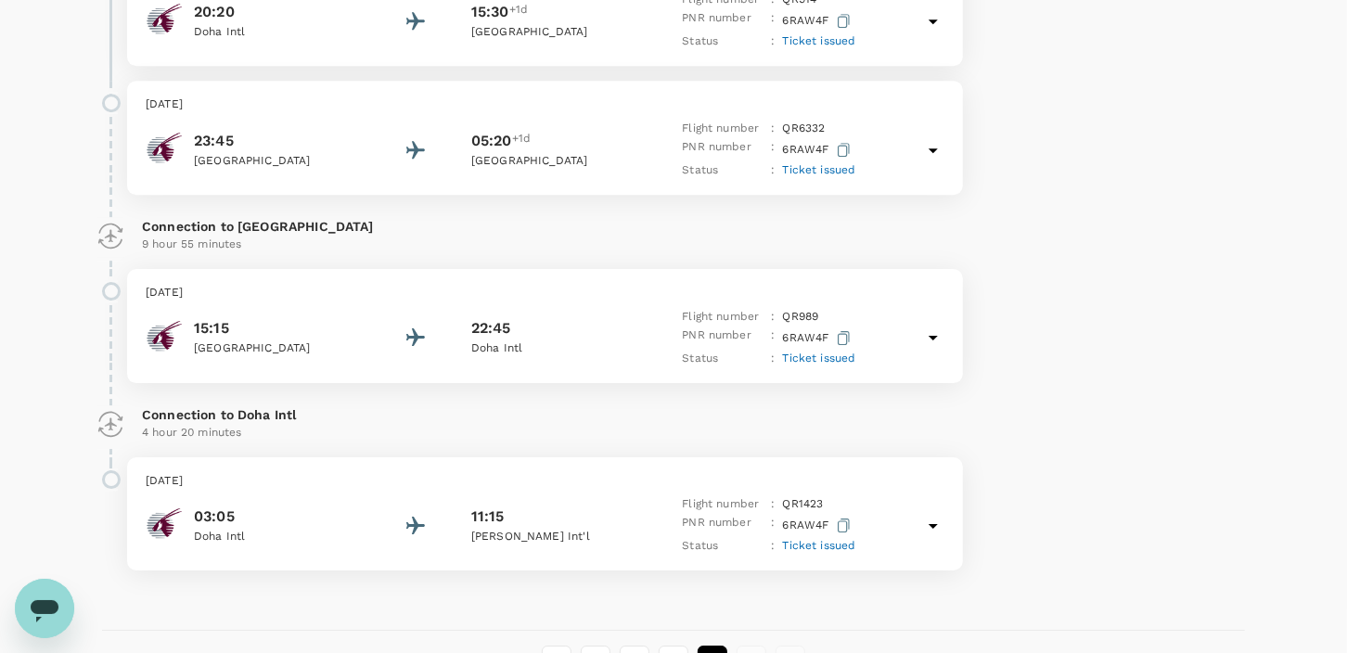
scroll to position [3979, 0]
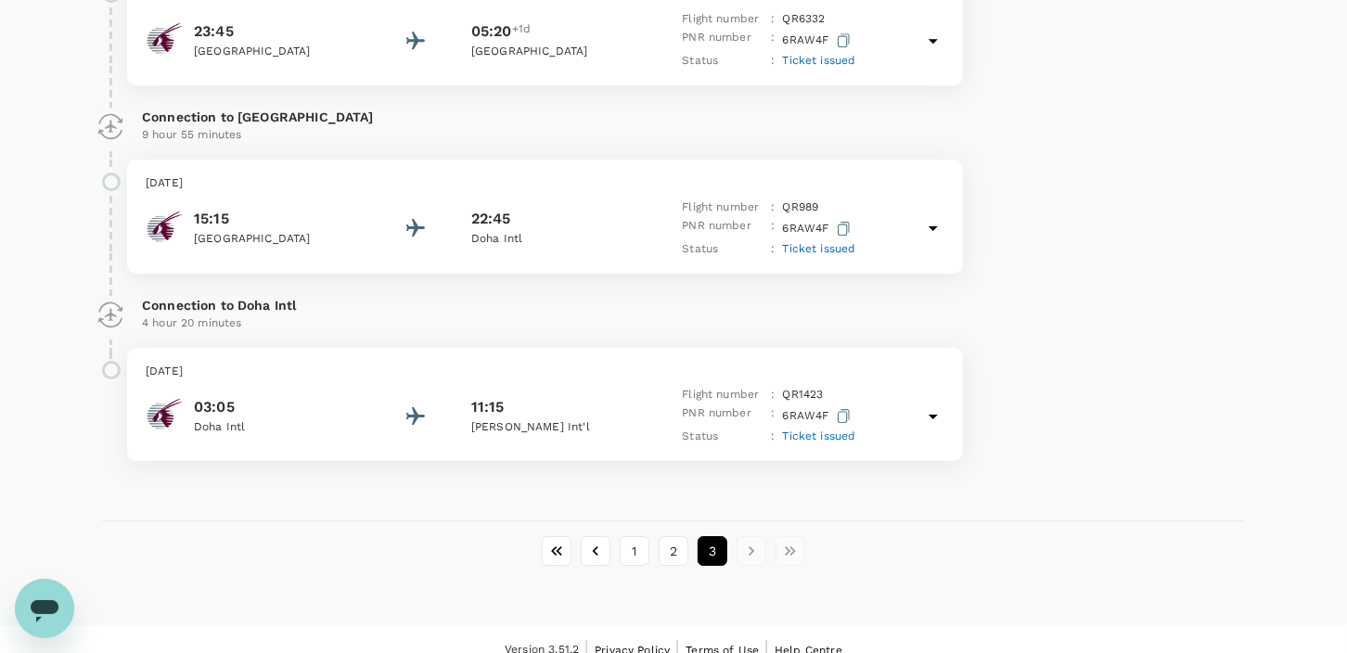
click at [672, 536] on button "2" at bounding box center [674, 551] width 30 height 30
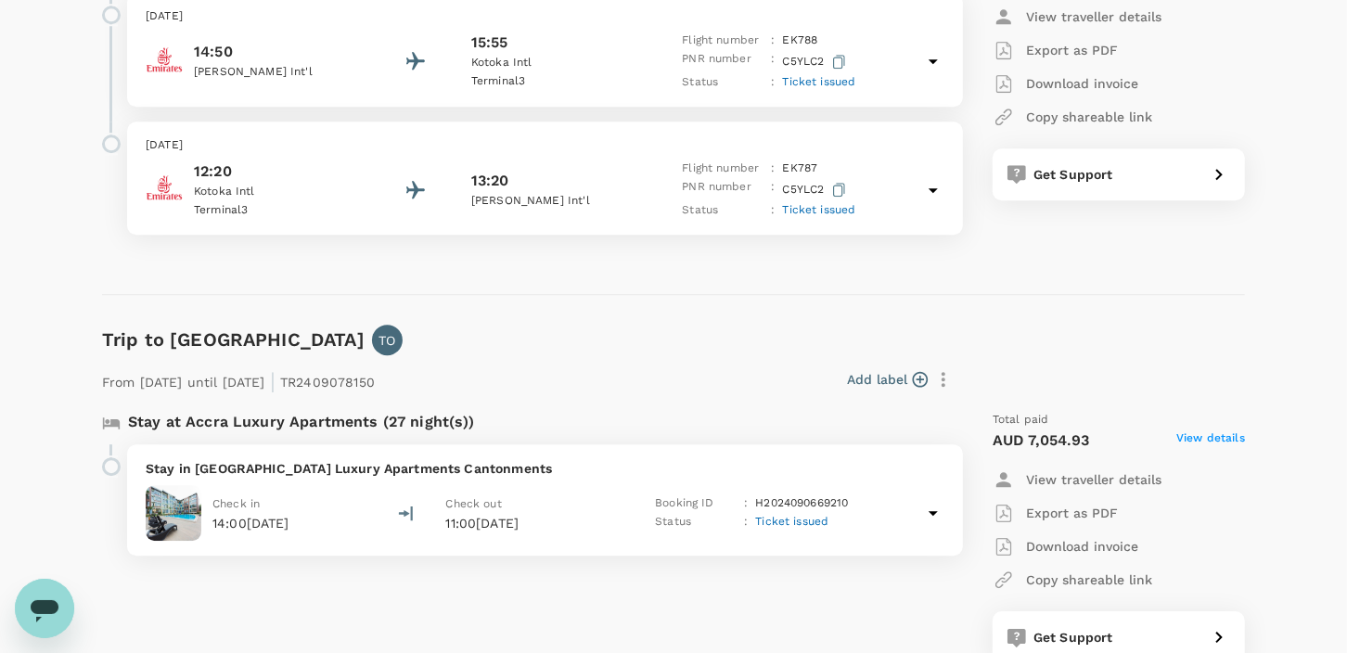
scroll to position [3498, 0]
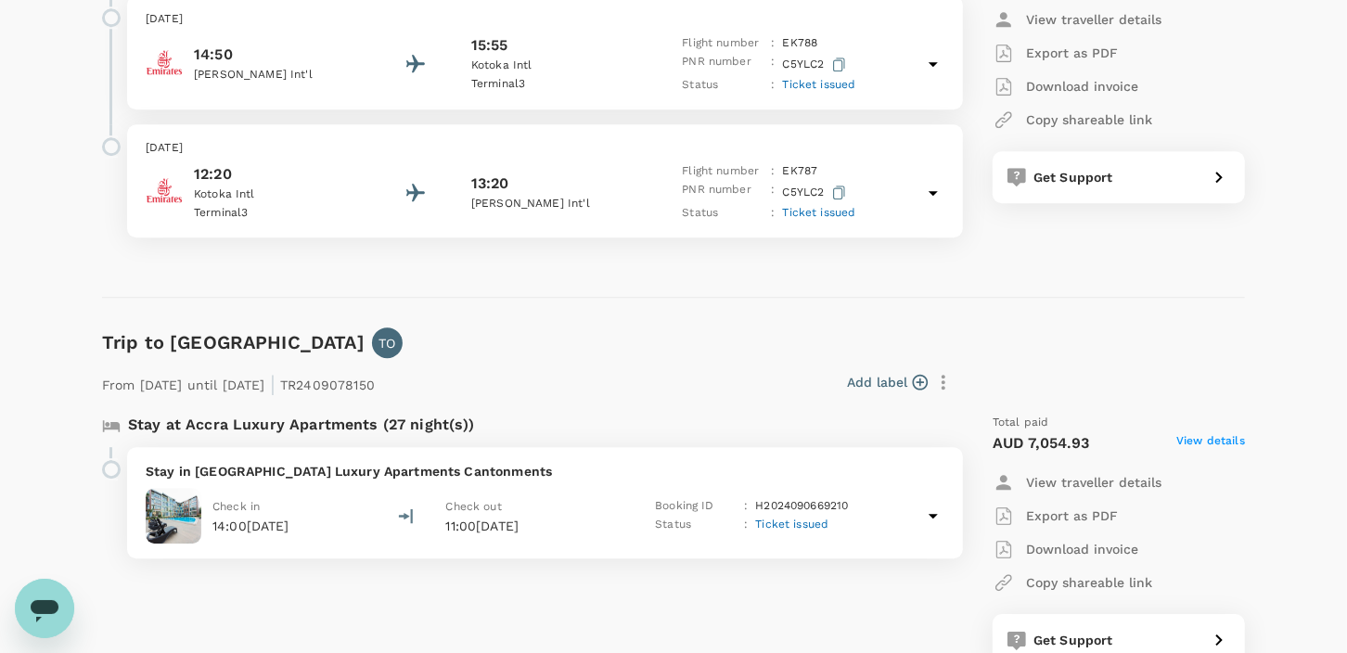
click at [383, 469] on p "Stay in Accra Luxury Apartments Cantonments" at bounding box center [545, 471] width 799 height 19
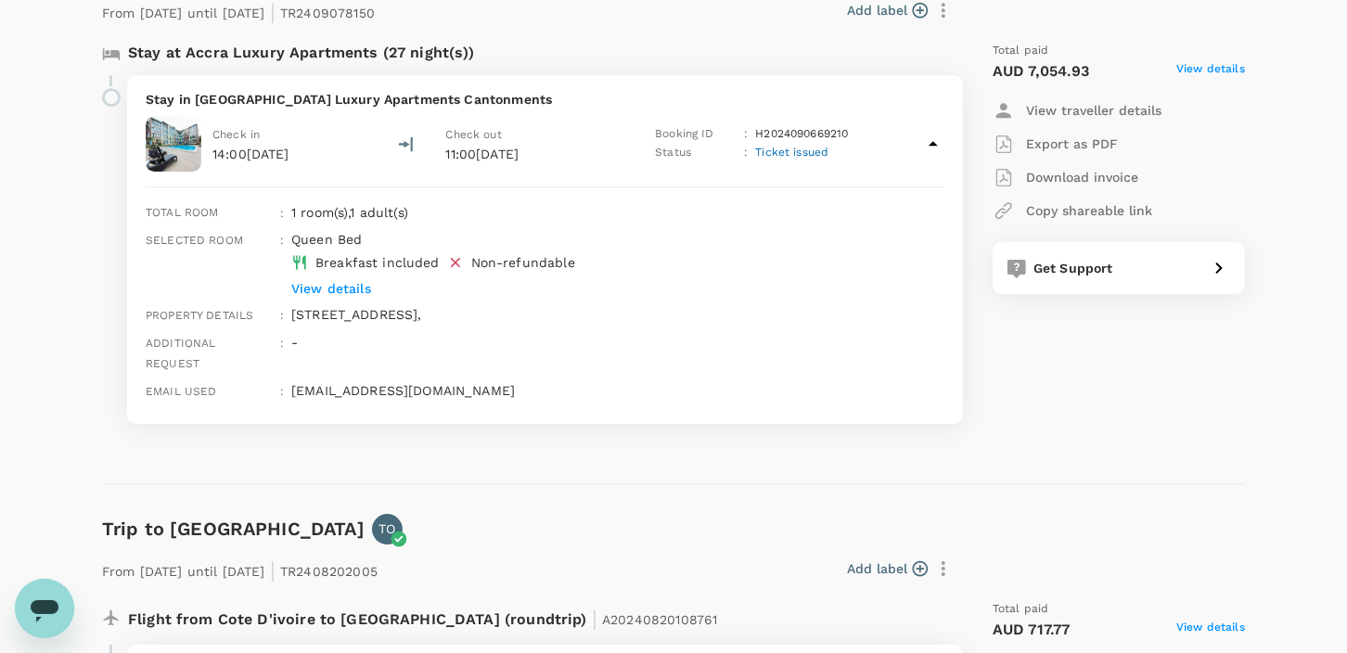
scroll to position [3777, 0]
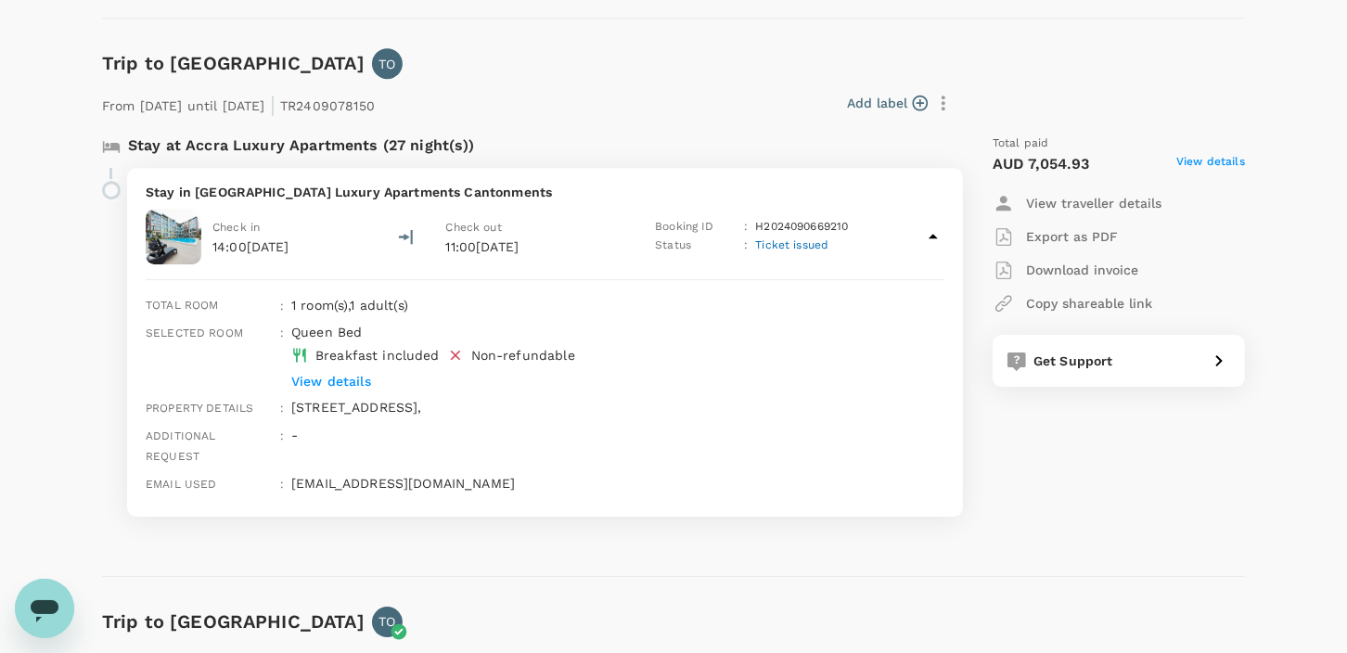
click at [312, 372] on p "View details" at bounding box center [589, 381] width 597 height 19
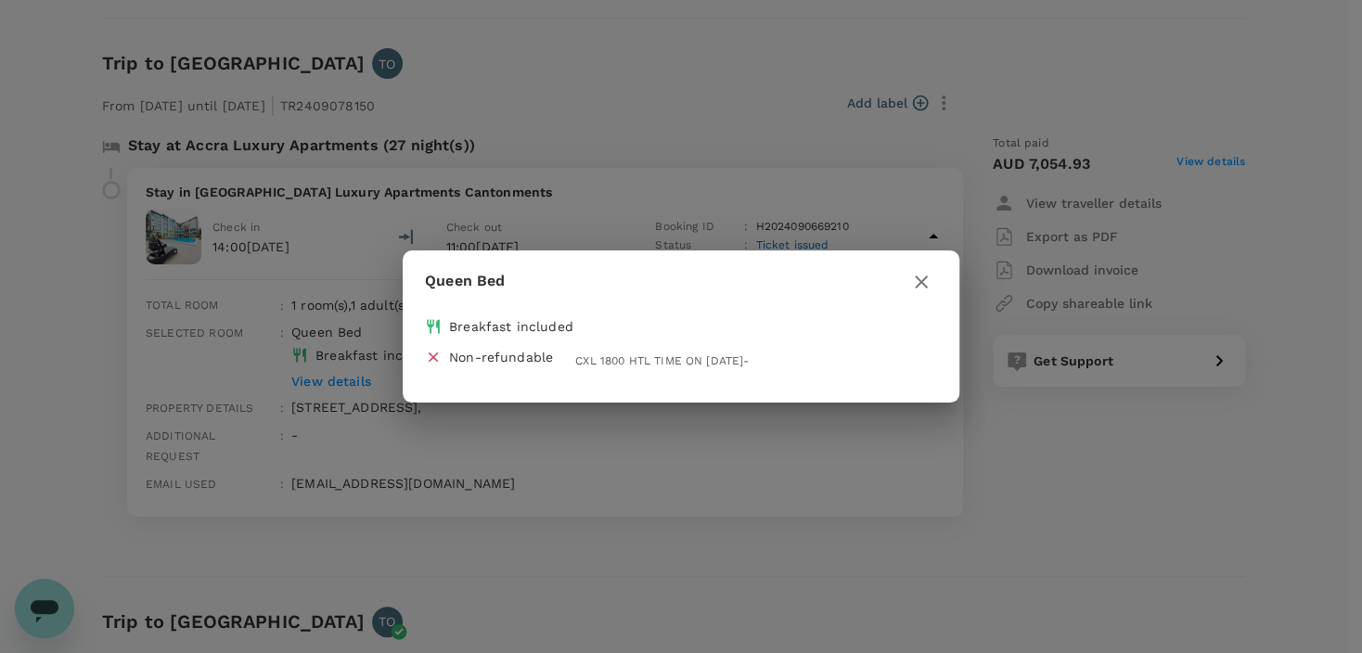
click at [522, 481] on div "Queen Bed Breakfast included Non-refundable CXL 1800 HTL TIME ON 14SEP24-" at bounding box center [681, 326] width 1362 height 653
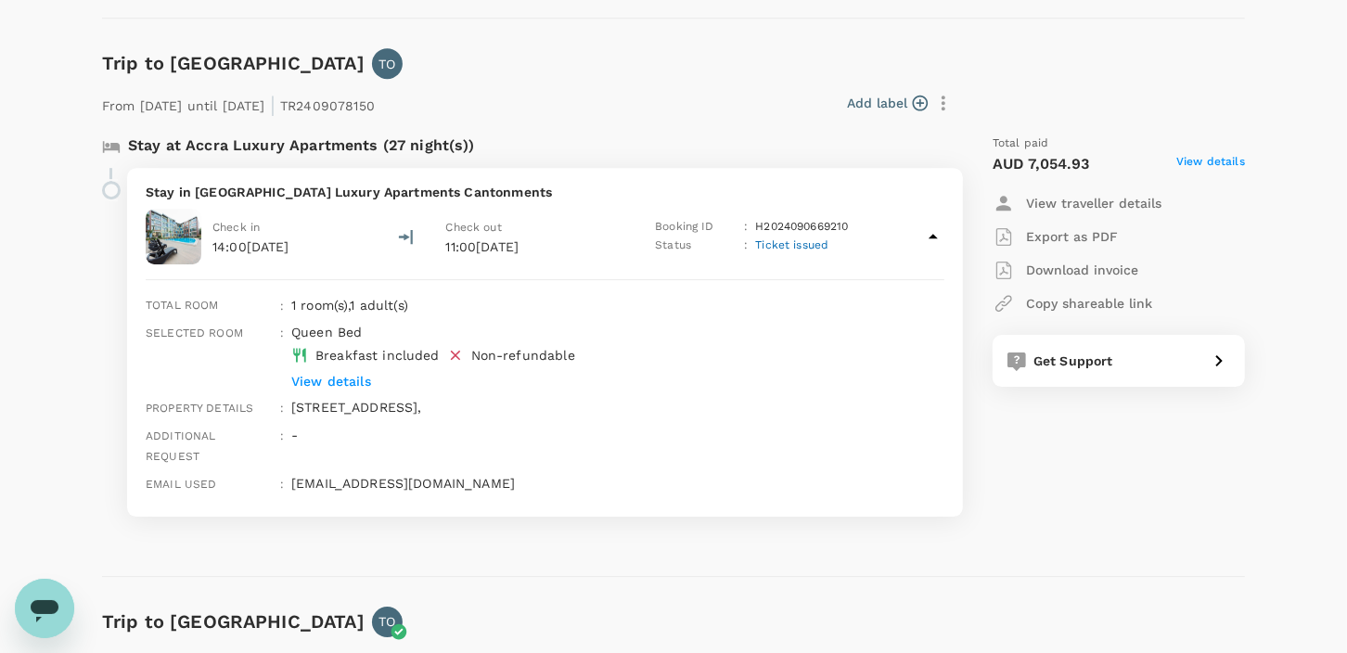
click at [1097, 196] on p "View traveller details" at bounding box center [1093, 203] width 135 height 19
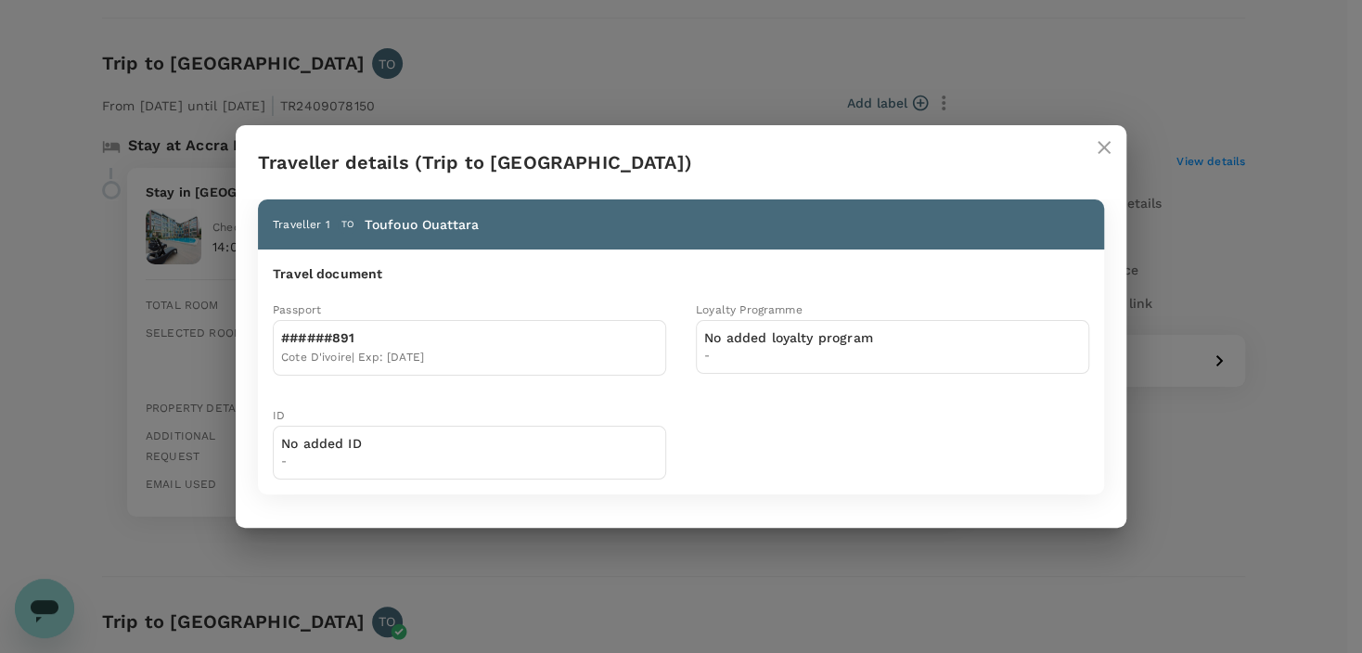
click at [1192, 471] on div "Traveller details (Trip to Accra) Traveller 1 TO Toufouo Ouattara Travel docume…" at bounding box center [681, 326] width 1362 height 653
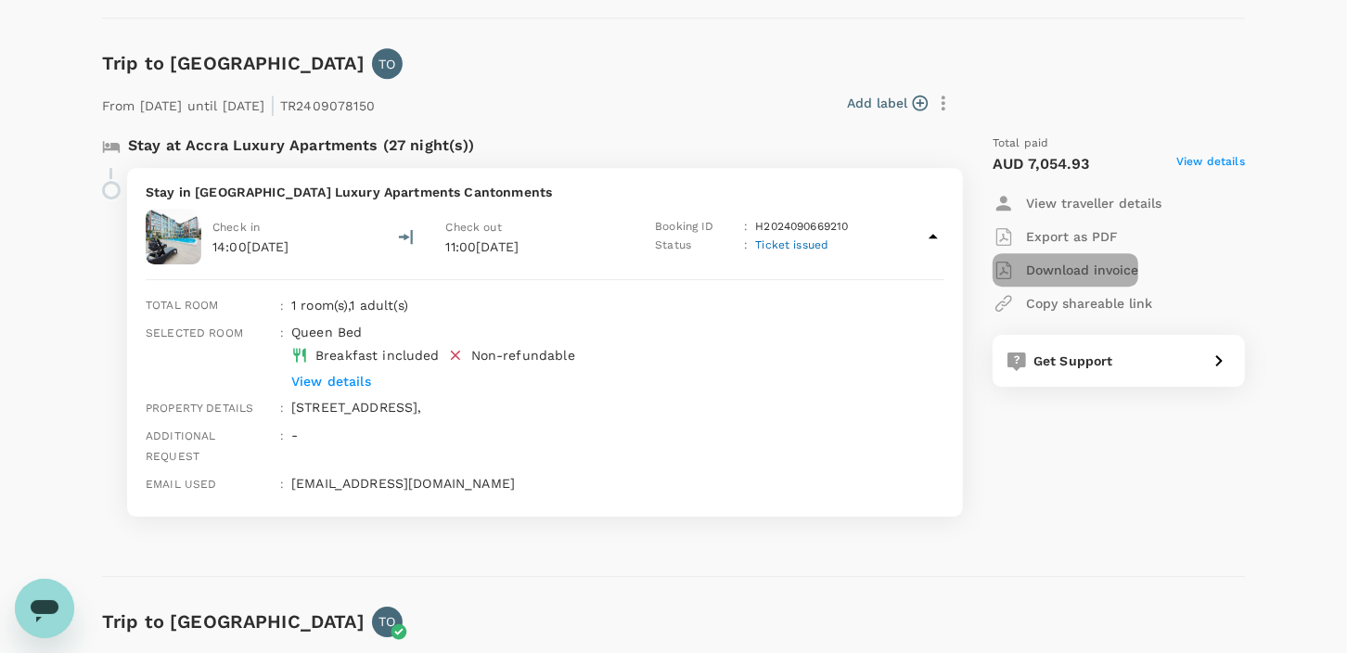
click at [1058, 263] on p "Download invoice" at bounding box center [1082, 270] width 112 height 19
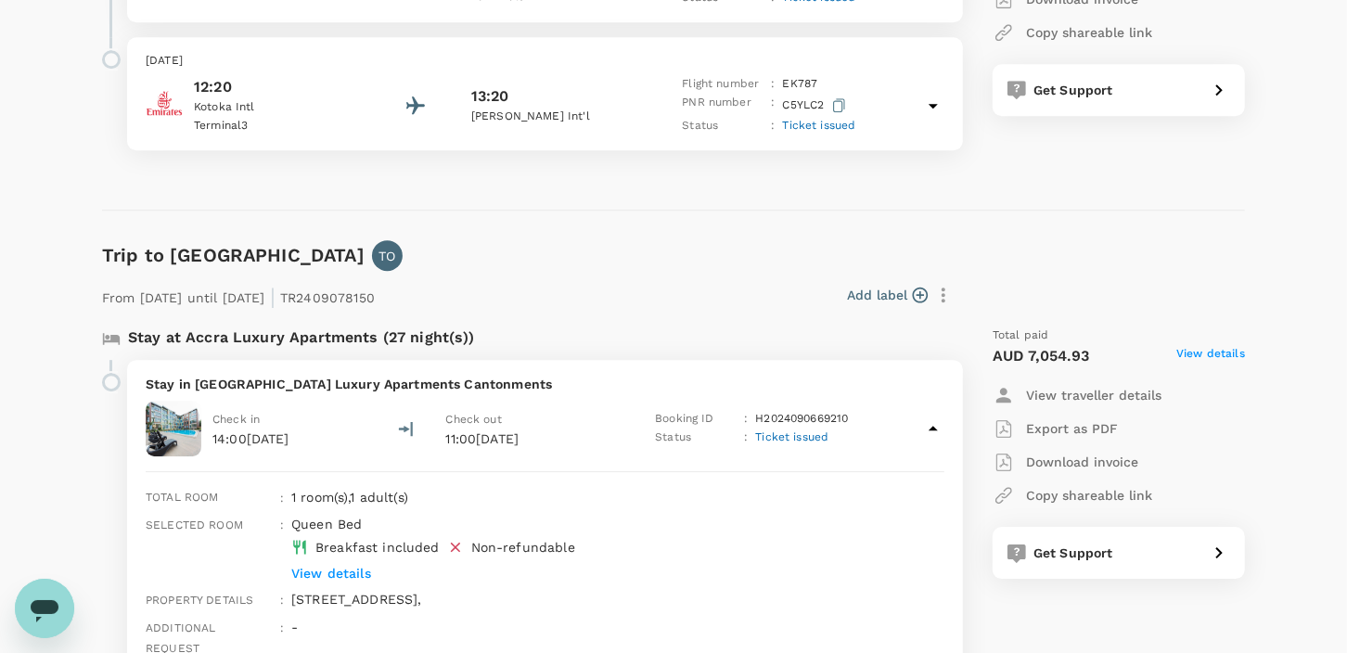
scroll to position [3684, 0]
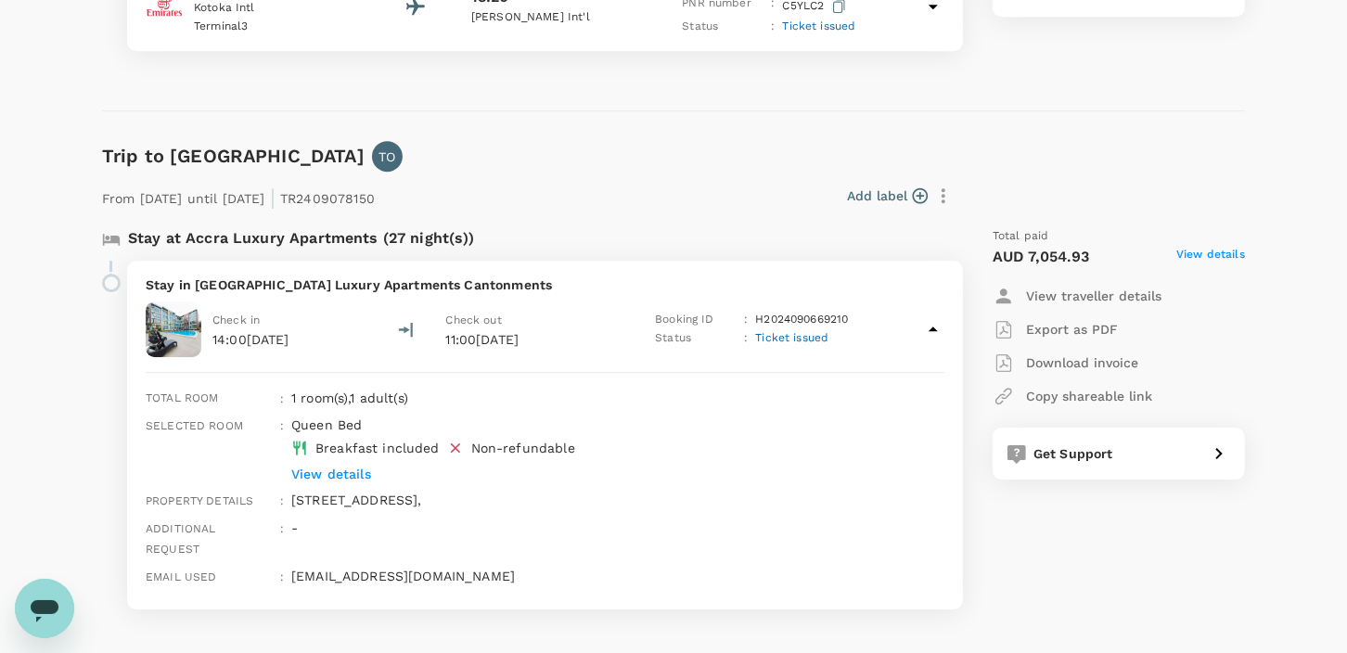
click at [789, 334] on span "Ticket issued" at bounding box center [791, 337] width 73 height 13
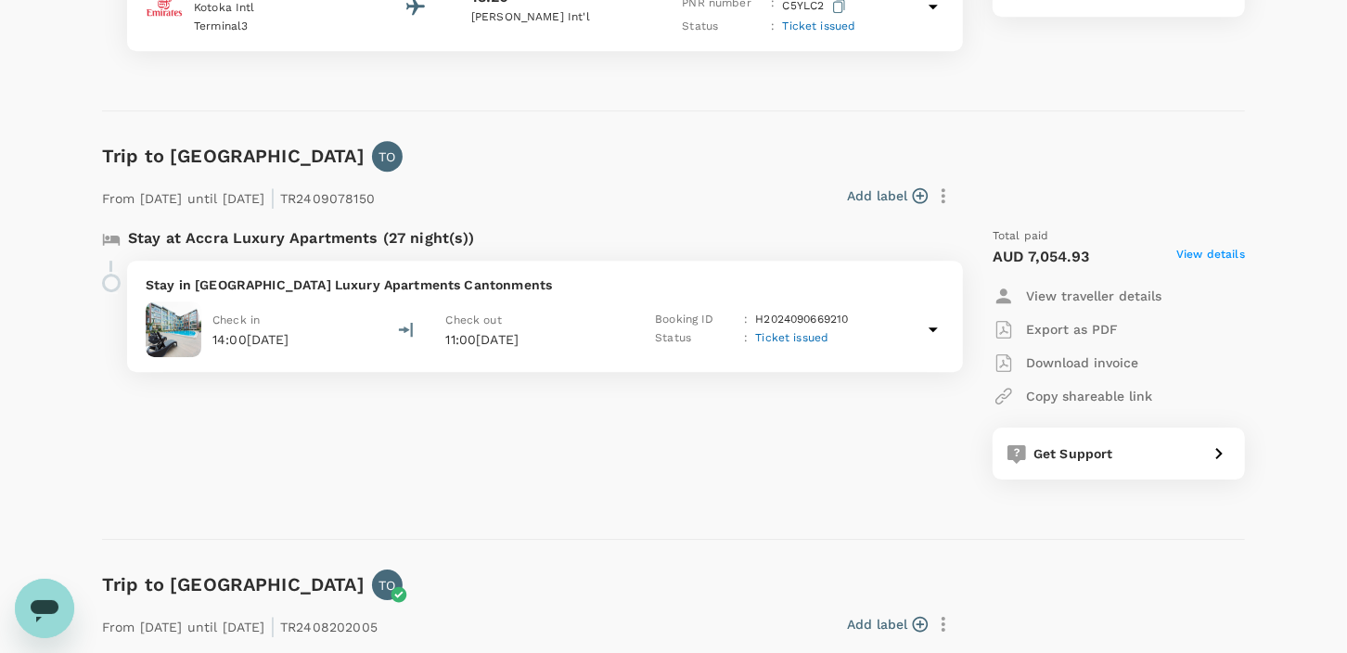
click at [789, 334] on span "Ticket issued" at bounding box center [791, 337] width 73 height 13
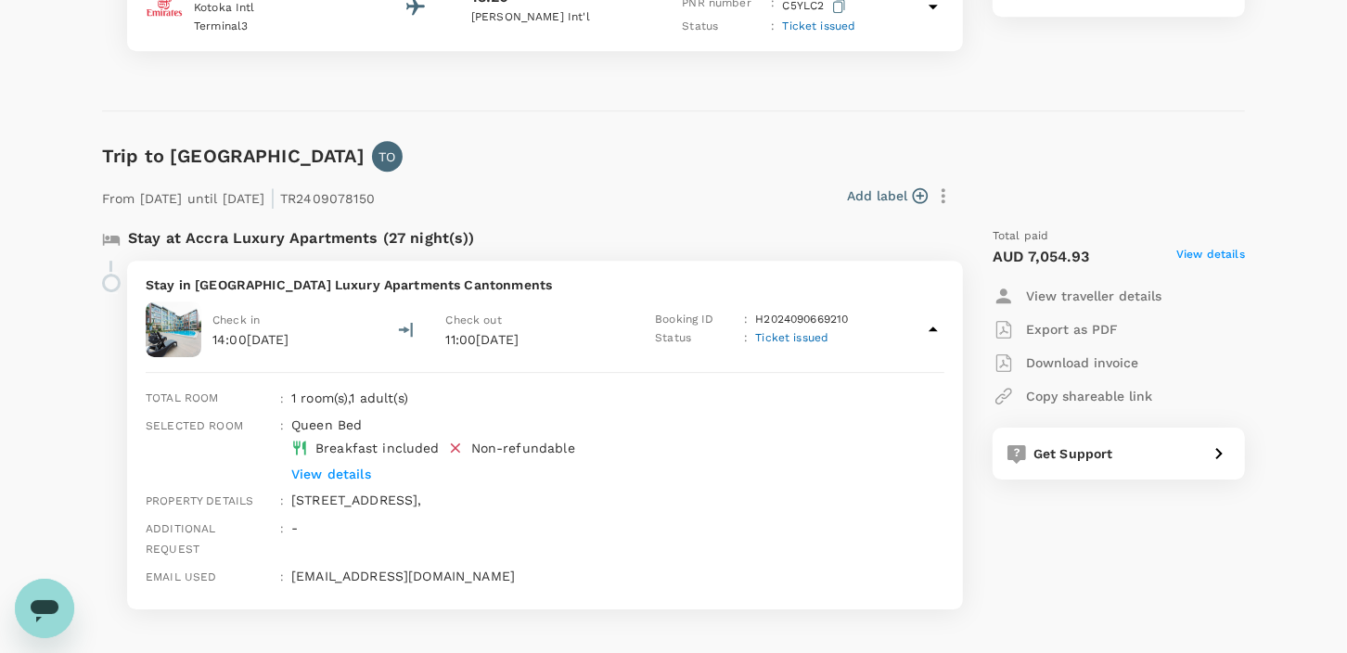
click at [1098, 328] on p "Export as PDF" at bounding box center [1072, 329] width 92 height 19
click at [338, 468] on p "View details" at bounding box center [589, 474] width 597 height 19
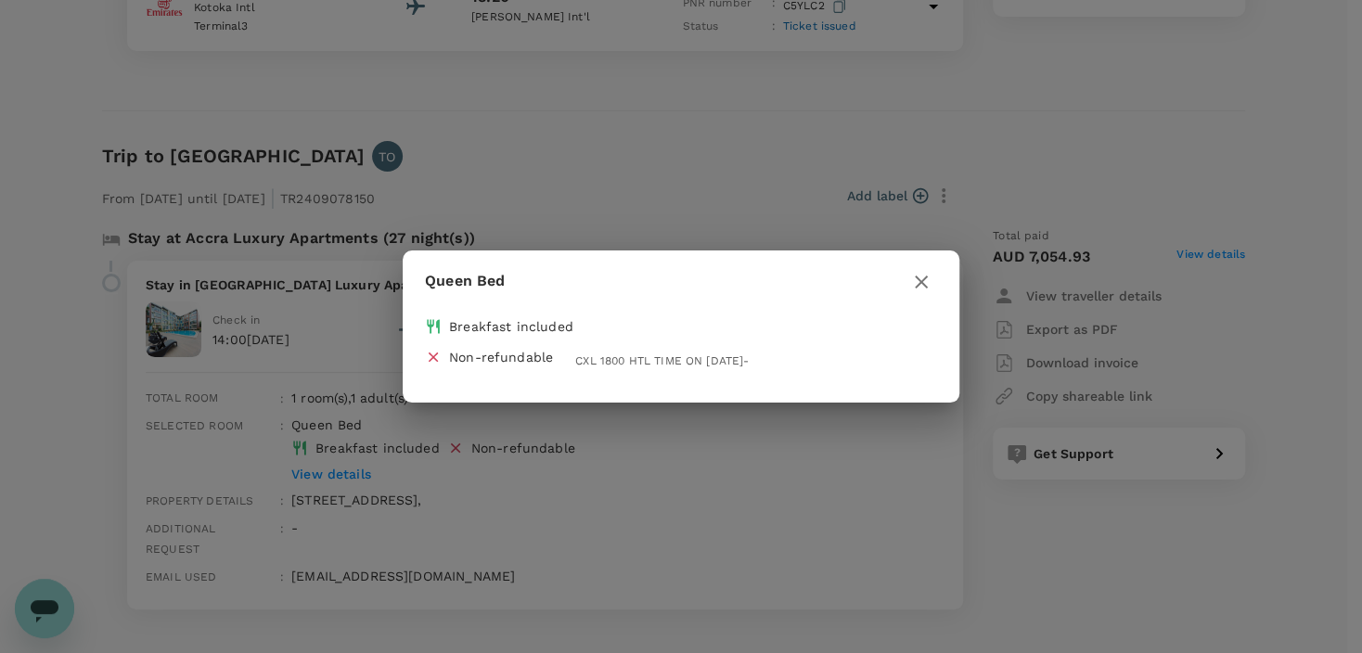
click at [512, 525] on div "Queen Bed Breakfast included Non-refundable CXL 1800 HTL TIME ON 14SEP24-" at bounding box center [681, 326] width 1362 height 653
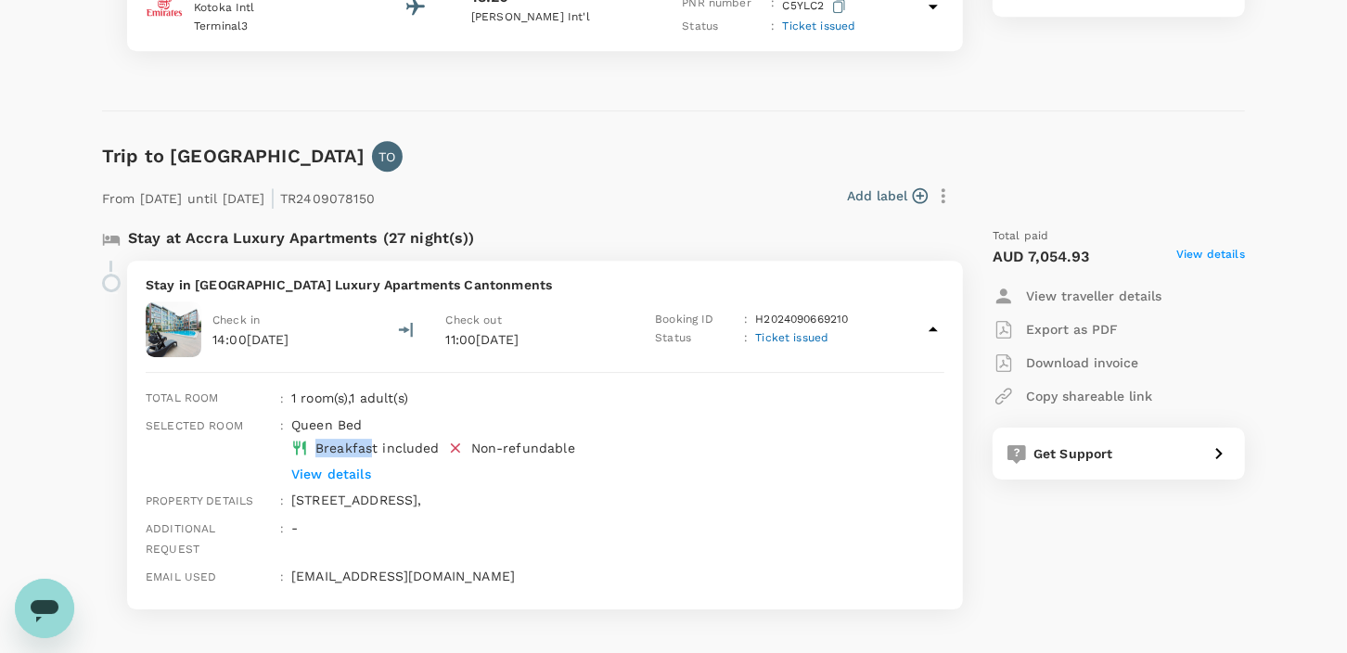
drag, startPoint x: 369, startPoint y: 422, endPoint x: 312, endPoint y: 425, distance: 57.6
click at [312, 427] on div "Breakfast included" at bounding box center [362, 442] width 156 height 31
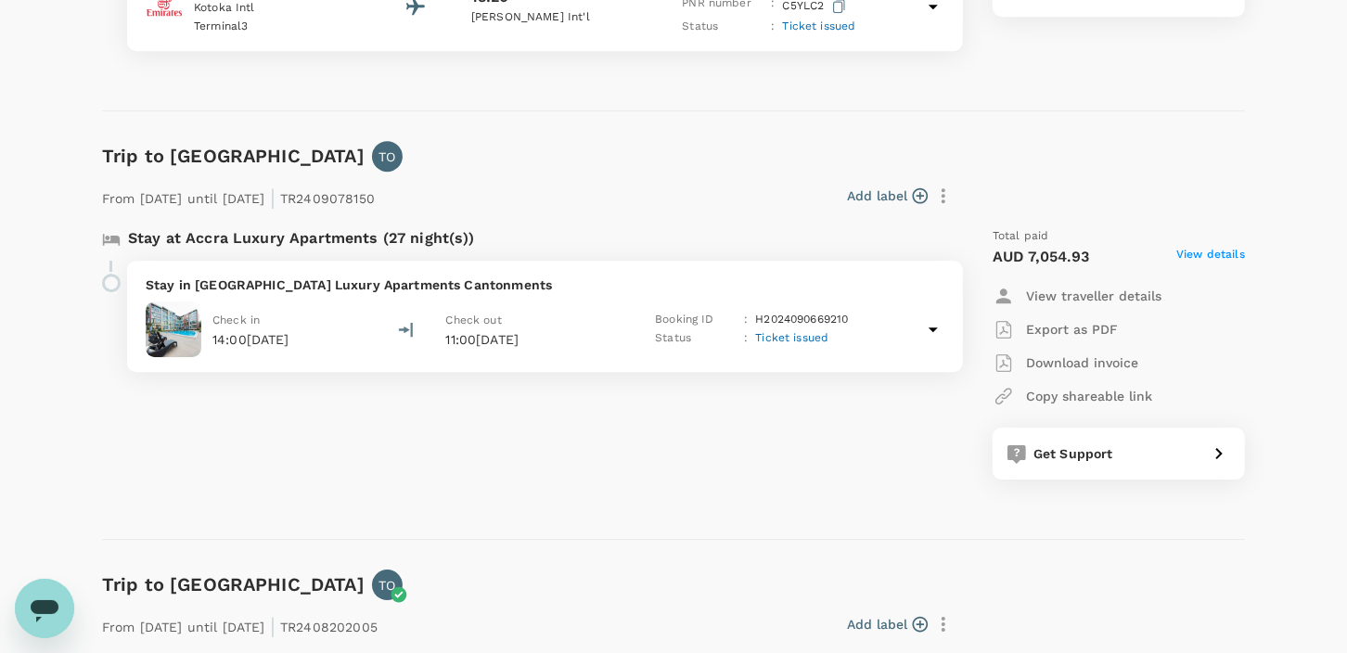
click at [932, 328] on icon at bounding box center [933, 330] width 9 height 5
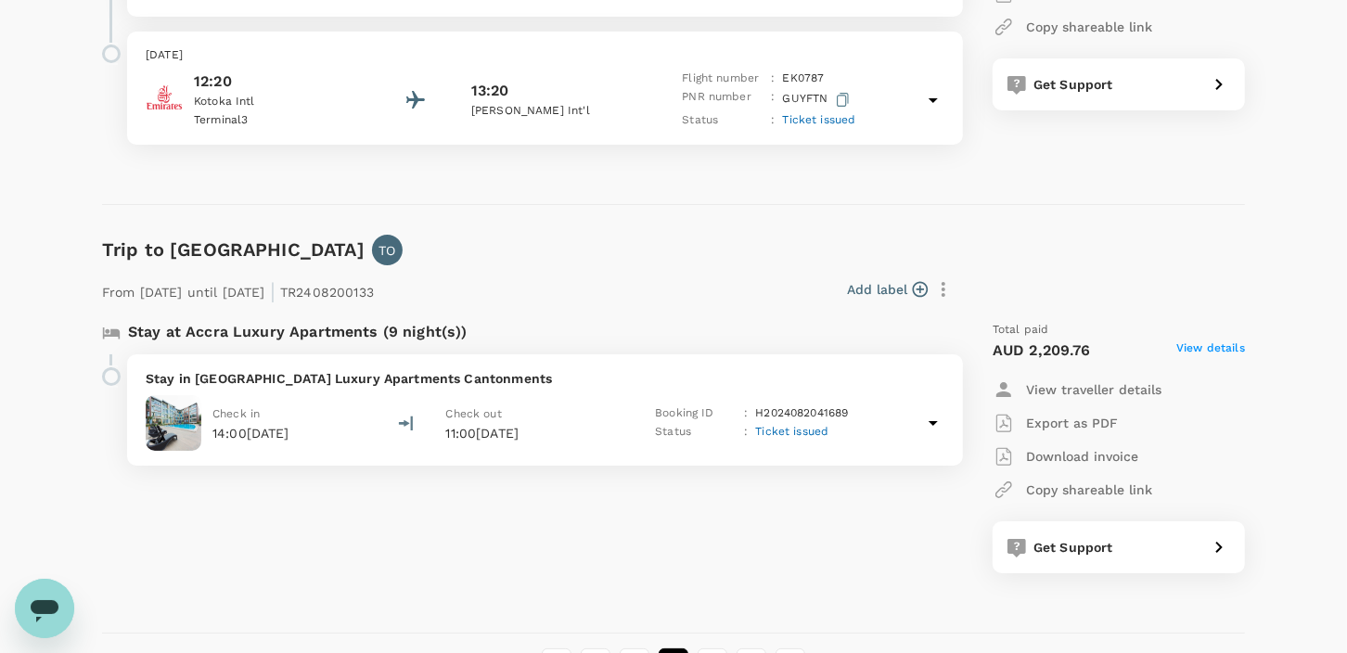
scroll to position [4717, 0]
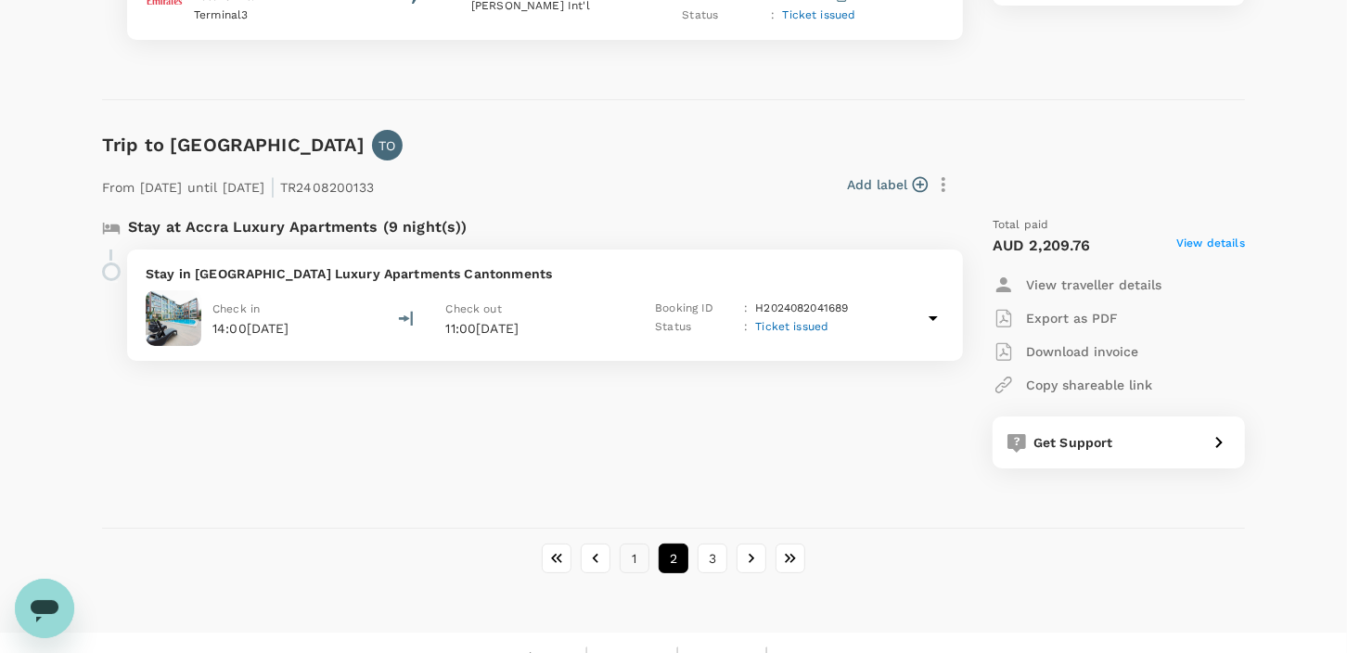
click at [631, 544] on button "1" at bounding box center [635, 559] width 30 height 30
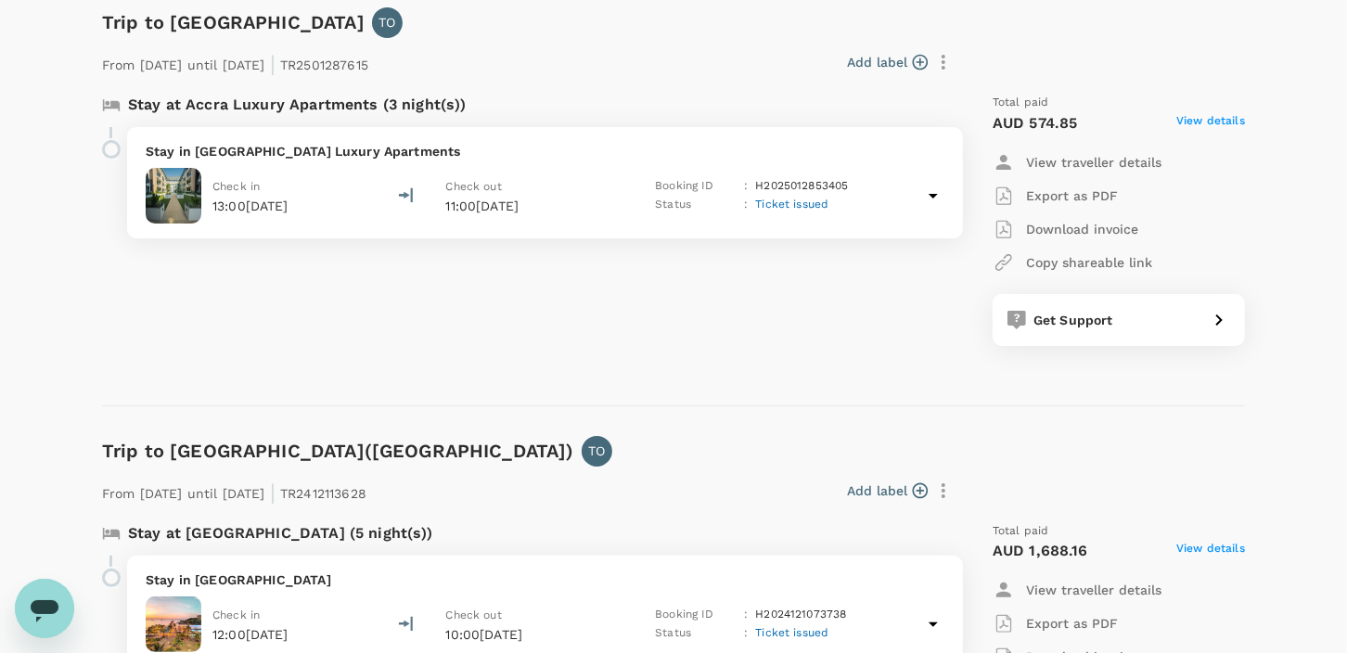
click at [931, 194] on icon at bounding box center [933, 196] width 9 height 5
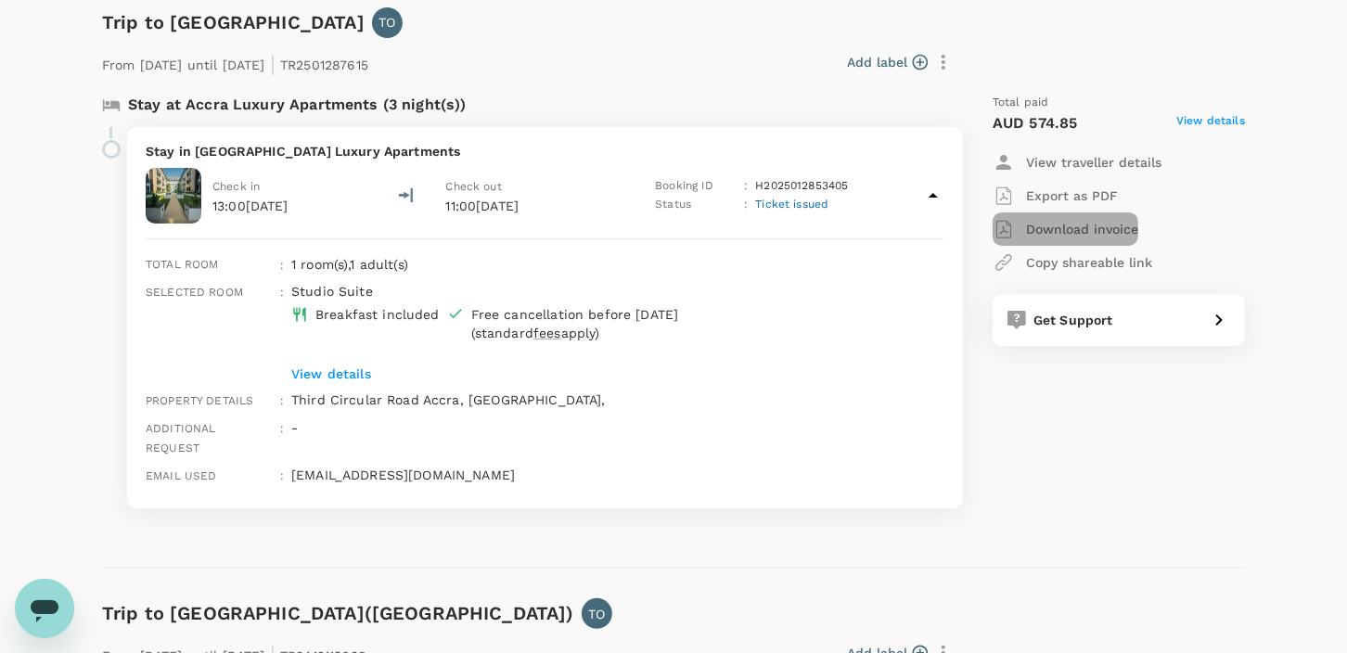
click at [1075, 224] on p "Download invoice" at bounding box center [1082, 229] width 112 height 19
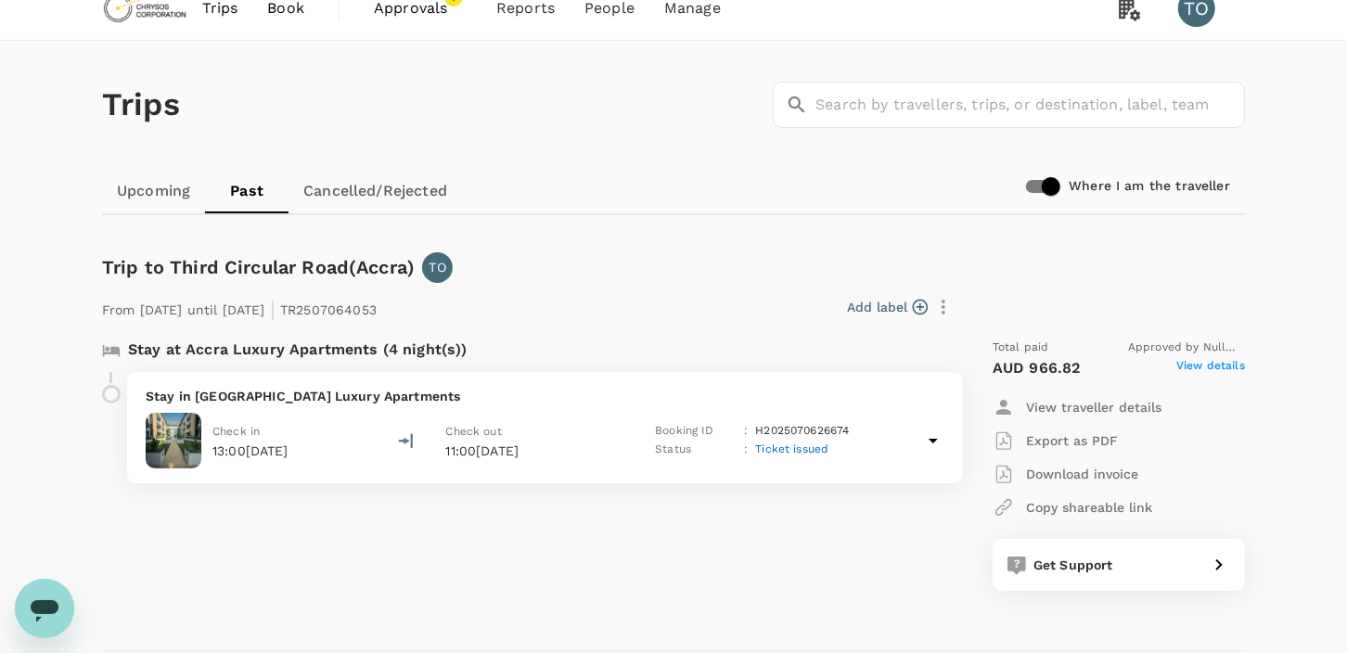
scroll to position [0, 0]
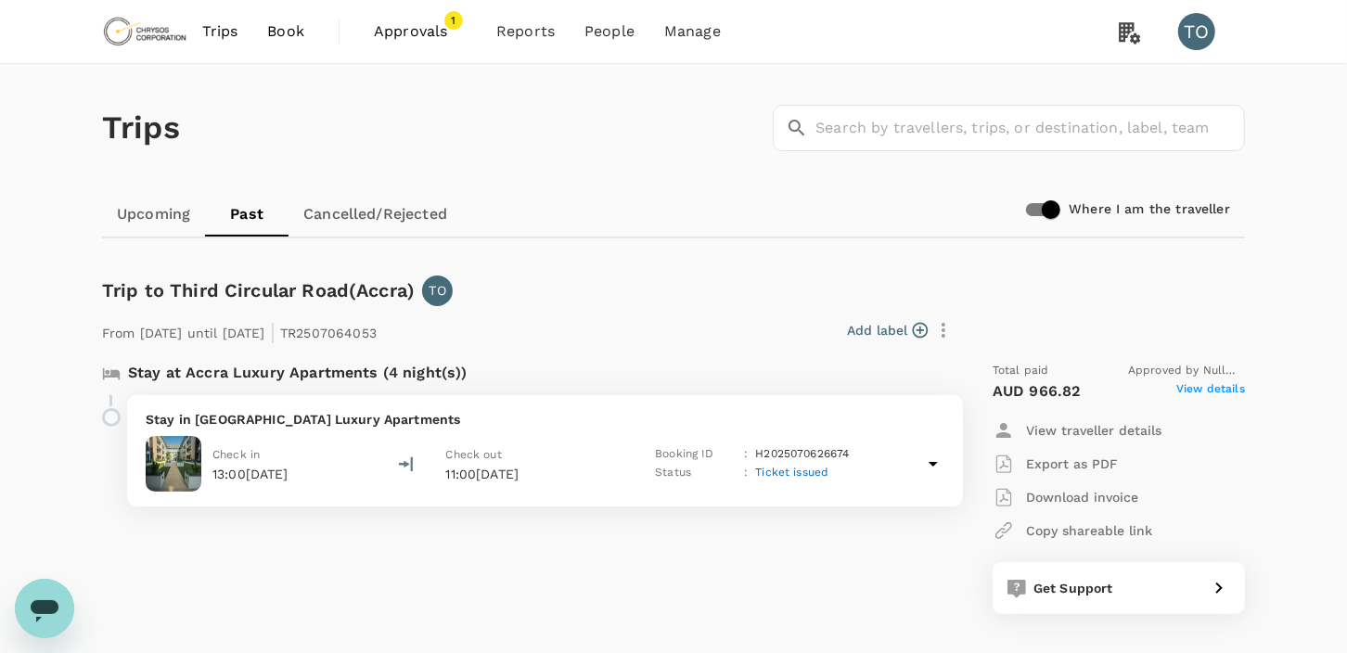
click at [410, 26] on span "Approvals" at bounding box center [420, 31] width 93 height 22
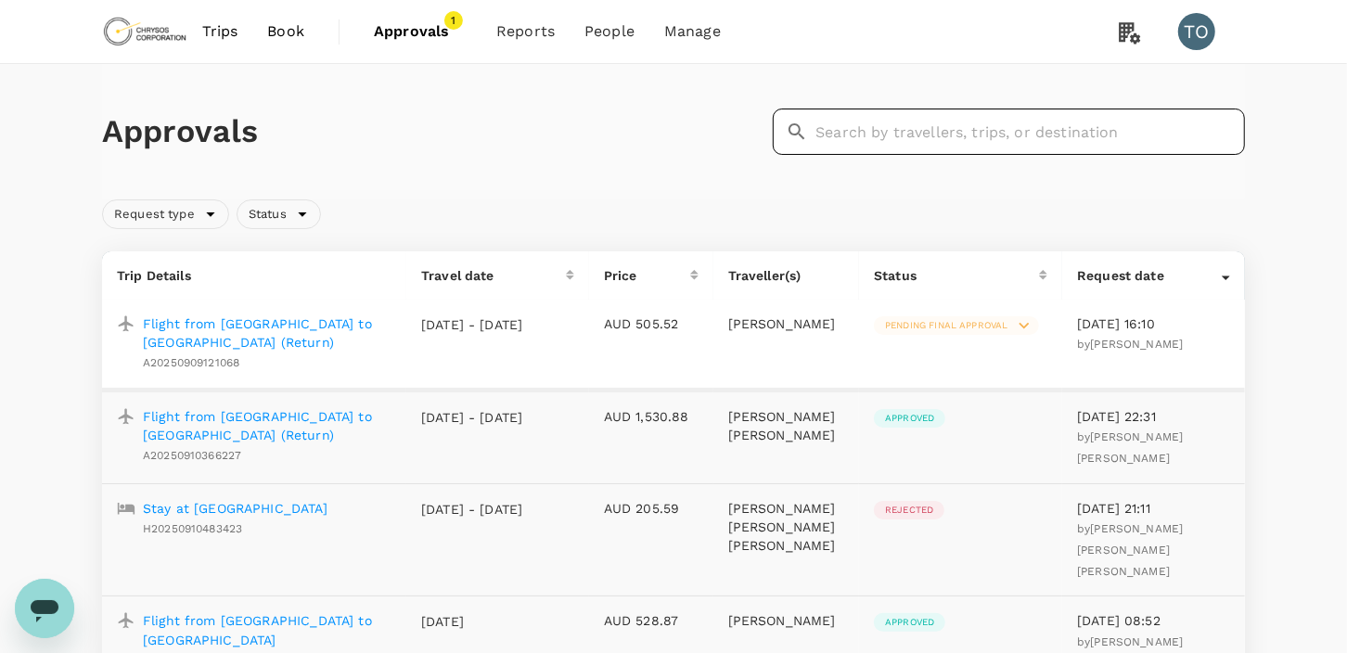
click at [874, 126] on input "text" at bounding box center [1031, 132] width 430 height 46
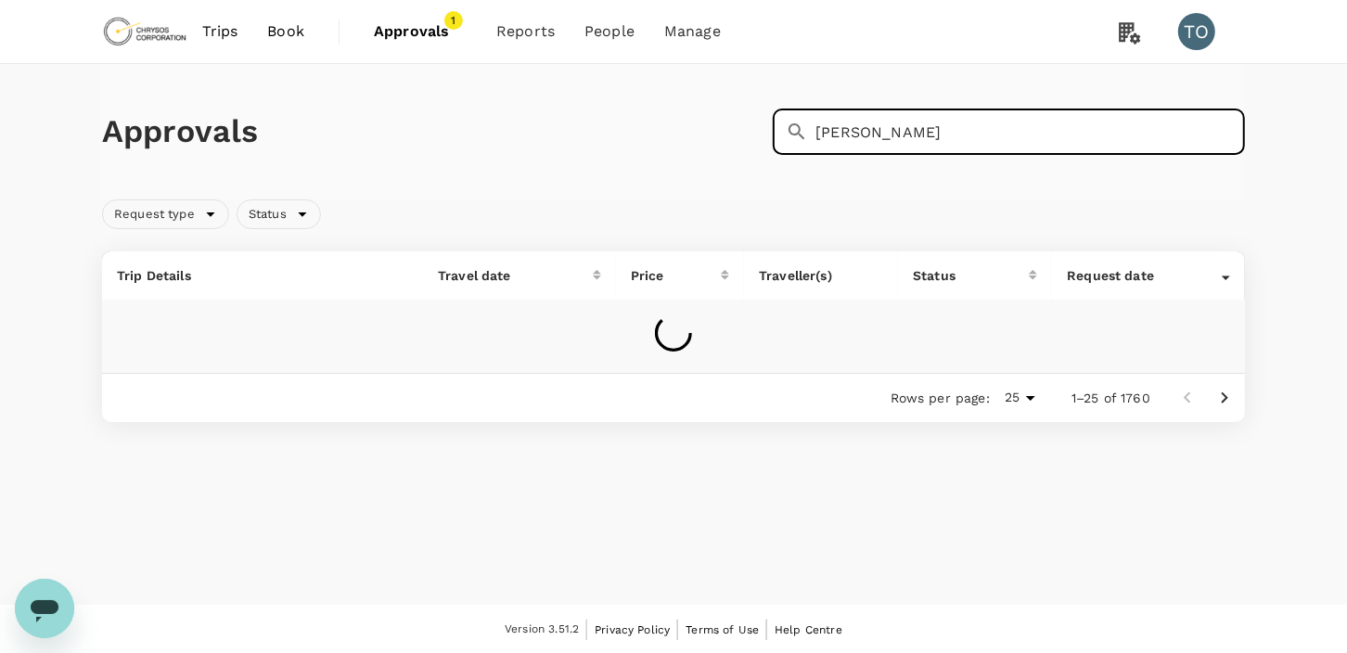
type input "david"
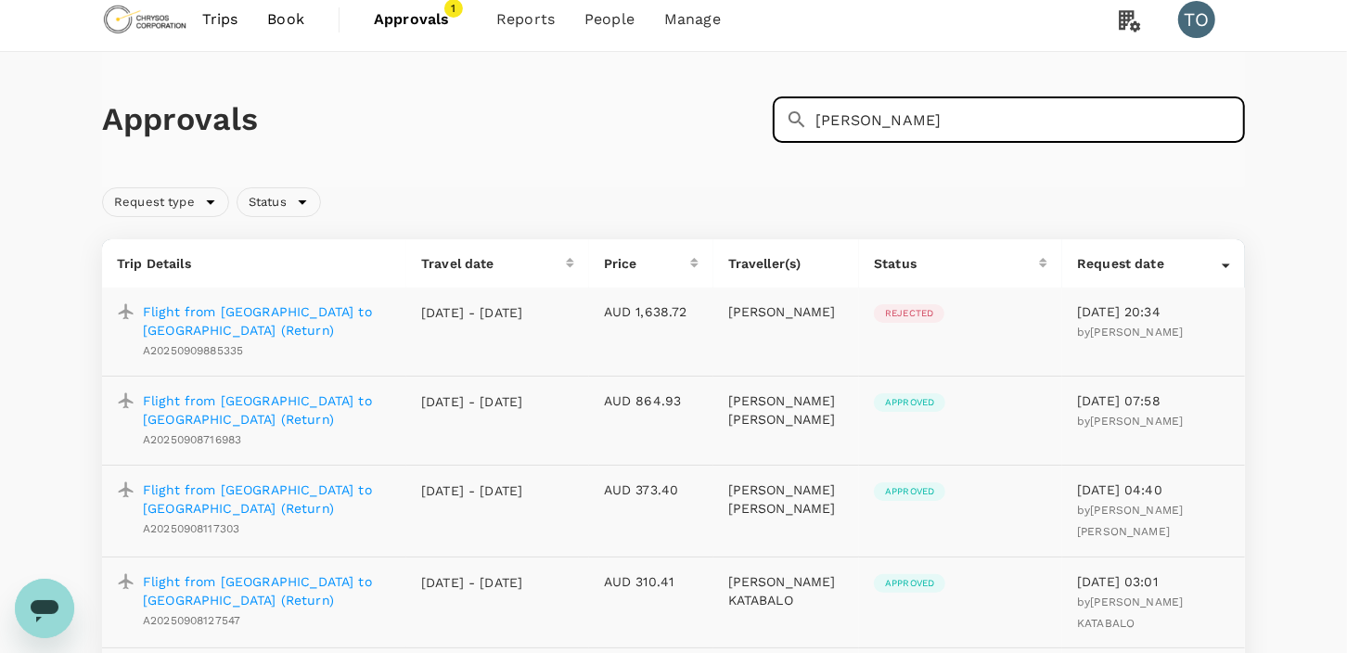
scroll to position [92, 0]
